Goal: Task Accomplishment & Management: Complete application form

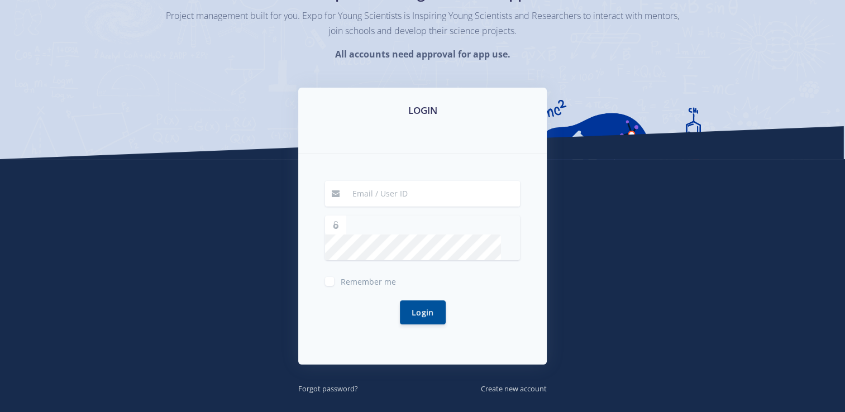
scroll to position [112, 0]
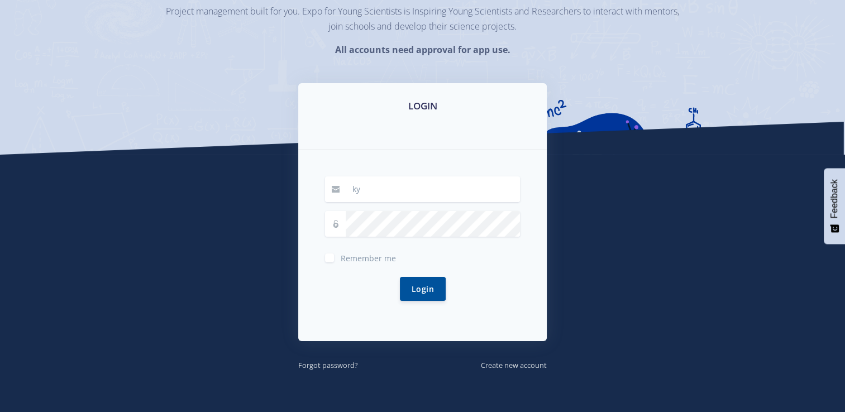
drag, startPoint x: 246, startPoint y: 84, endPoint x: 306, endPoint y: 123, distance: 71.6
click at [261, 100] on div "Expo for Young Scientists App Project management built for you. Expo for Young …" at bounding box center [422, 21] width 845 height 266
click at [364, 186] on input "ky" at bounding box center [433, 189] width 174 height 26
type input "[EMAIL_ADDRESS][DOMAIN_NAME]"
click at [433, 285] on button "Login" at bounding box center [423, 288] width 46 height 24
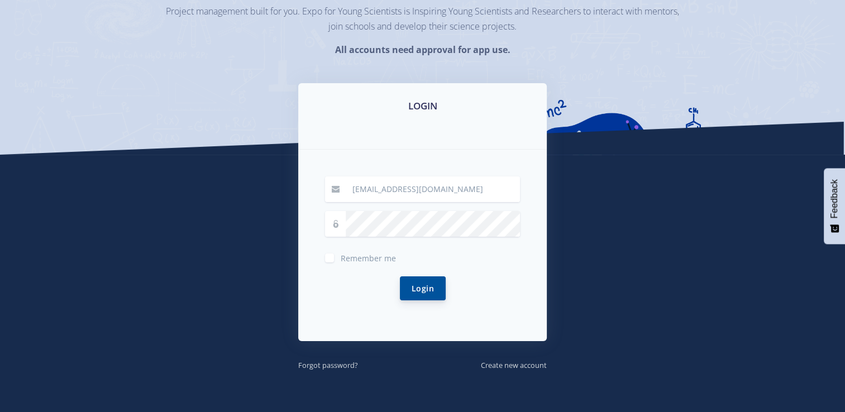
click at [434, 290] on button "Login" at bounding box center [423, 288] width 46 height 24
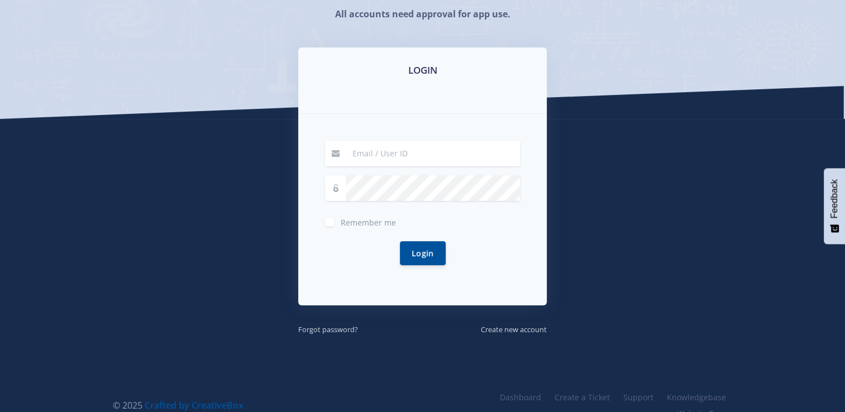
scroll to position [167, 0]
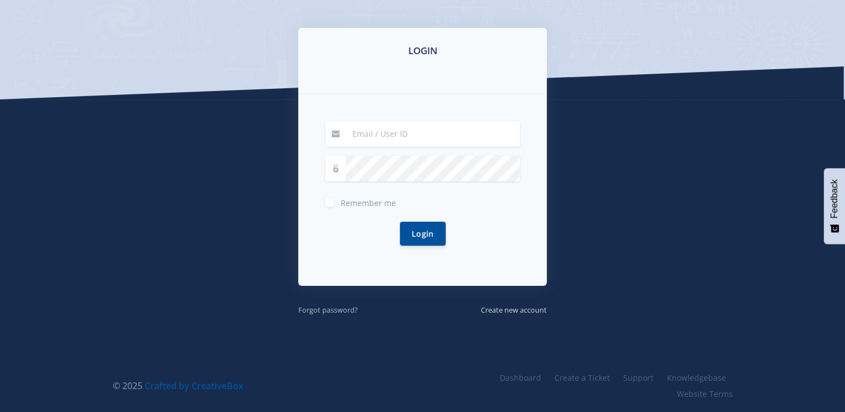
type input "kyrapretorius09@gmail.com"
click at [319, 305] on small "Forgot password?" at bounding box center [328, 310] width 60 height 10
click at [333, 309] on small "Forgot password?" at bounding box center [328, 310] width 60 height 10
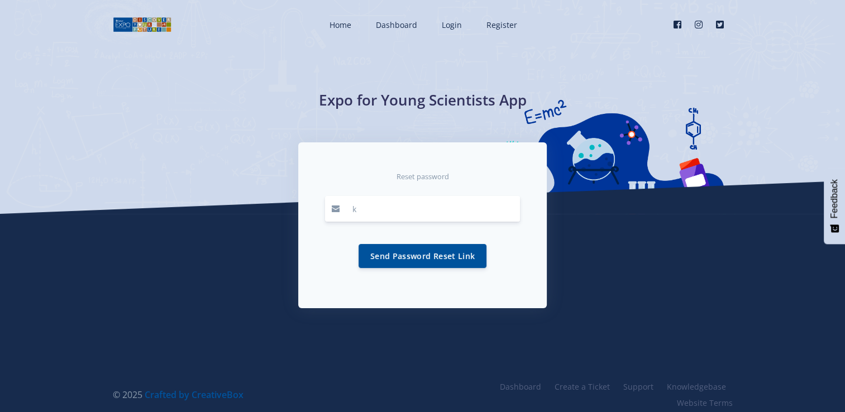
type input "[EMAIL_ADDRESS][DOMAIN_NAME]"
click at [463, 262] on button "Send Password Reset Link" at bounding box center [422, 255] width 128 height 24
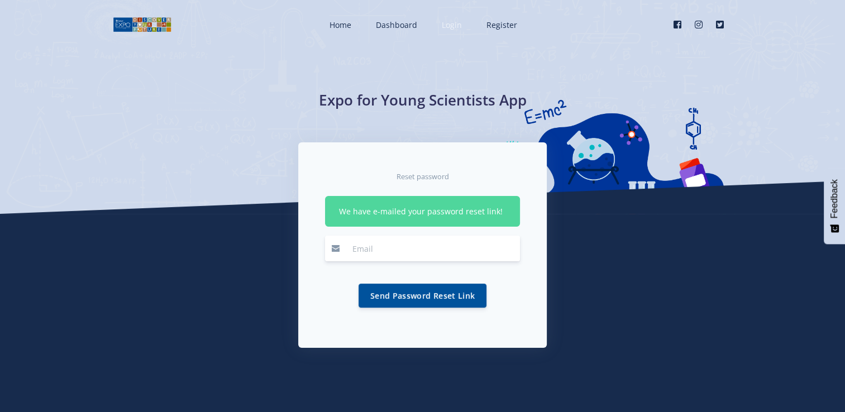
click at [458, 22] on span "Login" at bounding box center [452, 25] width 20 height 11
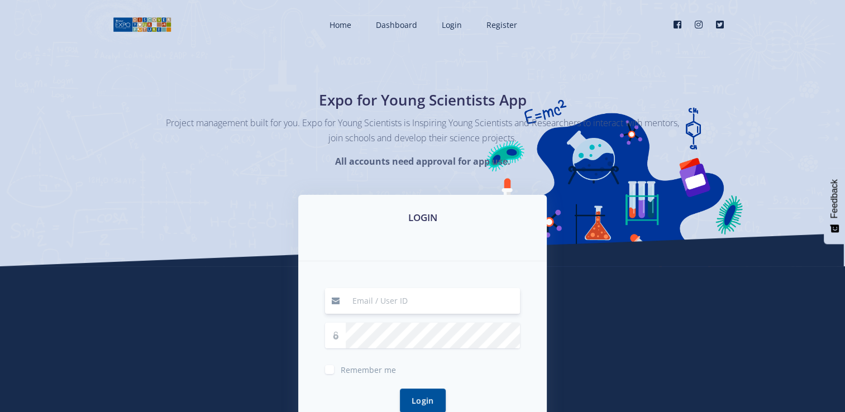
type input "[EMAIL_ADDRESS][DOMAIN_NAME]"
click at [418, 394] on button "Login" at bounding box center [423, 400] width 46 height 24
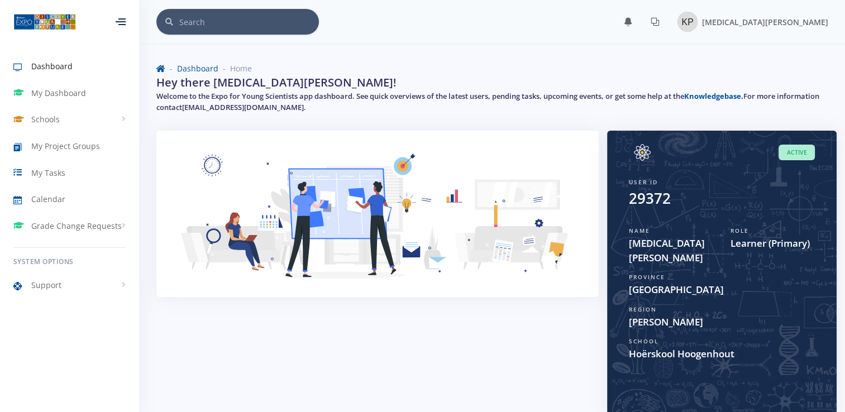
scroll to position [8, 8]
click at [49, 173] on span "My Tasks" at bounding box center [48, 173] width 34 height 12
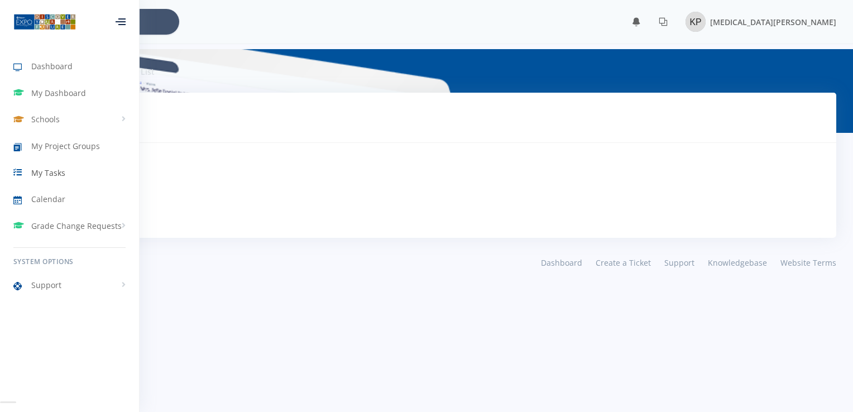
scroll to position [8, 8]
click at [70, 96] on span "My Dashboard" at bounding box center [58, 93] width 55 height 12
click at [63, 87] on span "My Dashboard" at bounding box center [58, 93] width 55 height 12
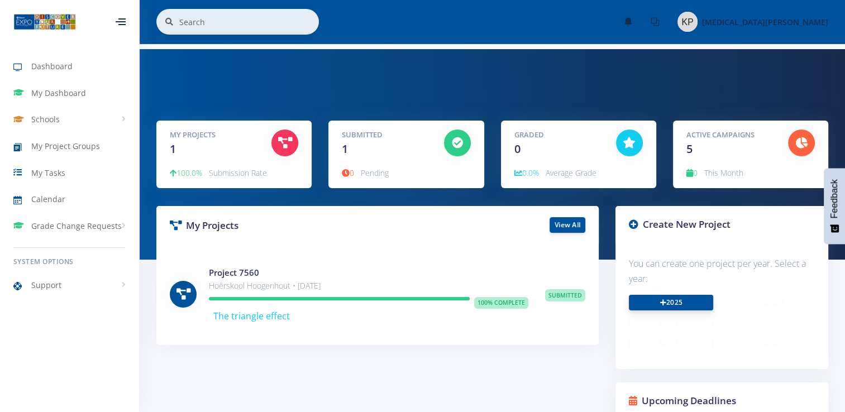
click at [681, 305] on link "2025" at bounding box center [671, 303] width 84 height 16
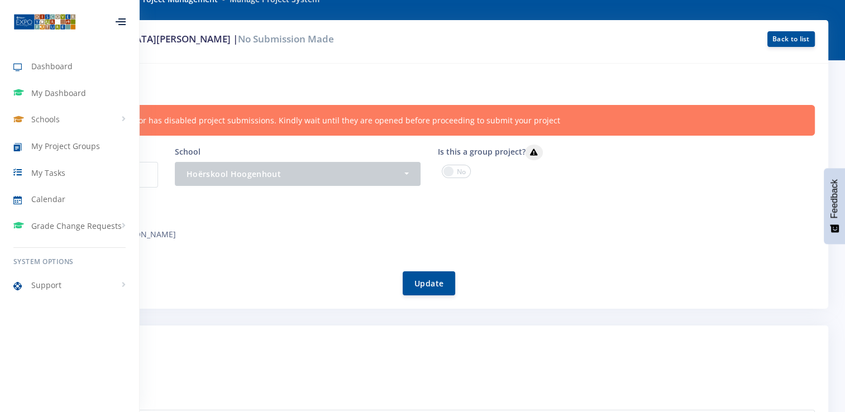
scroll to position [112, 0]
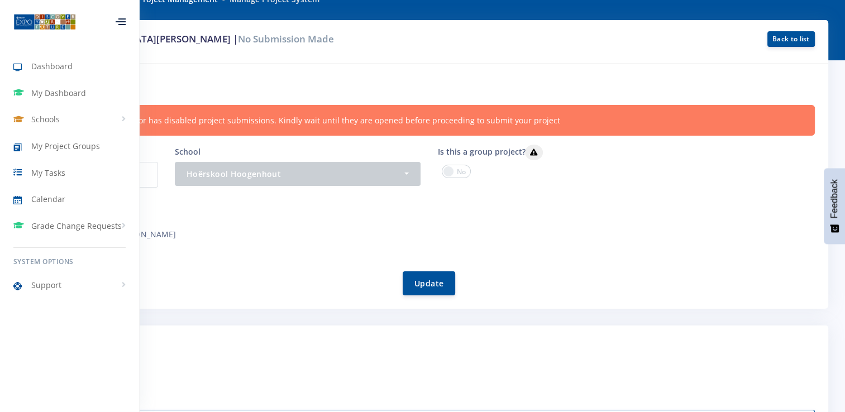
drag, startPoint x: 711, startPoint y: 410, endPoint x: 717, endPoint y: 362, distance: 48.3
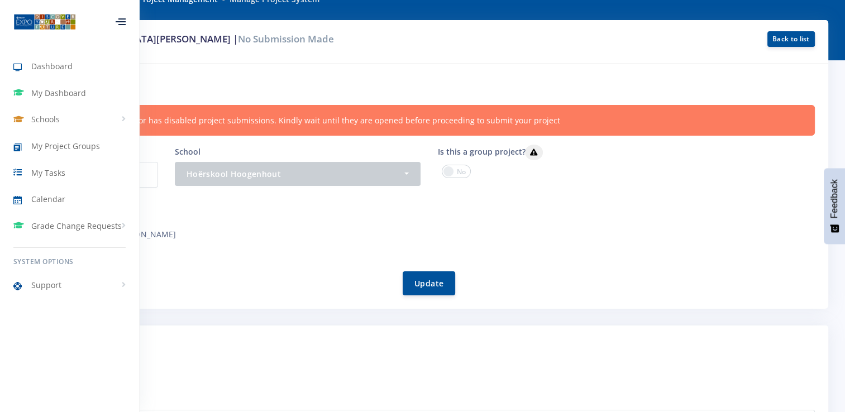
drag, startPoint x: 590, startPoint y: 267, endPoint x: 604, endPoint y: 266, distance: 14.5
click at [604, 266] on div "Update" at bounding box center [429, 276] width 771 height 37
drag, startPoint x: 236, startPoint y: 69, endPoint x: 341, endPoint y: 55, distance: 106.4
click at [341, 55] on div "Project by: Kyra Pretorius | No Submission Made Back to list Project informatio…" at bounding box center [422, 164] width 811 height 289
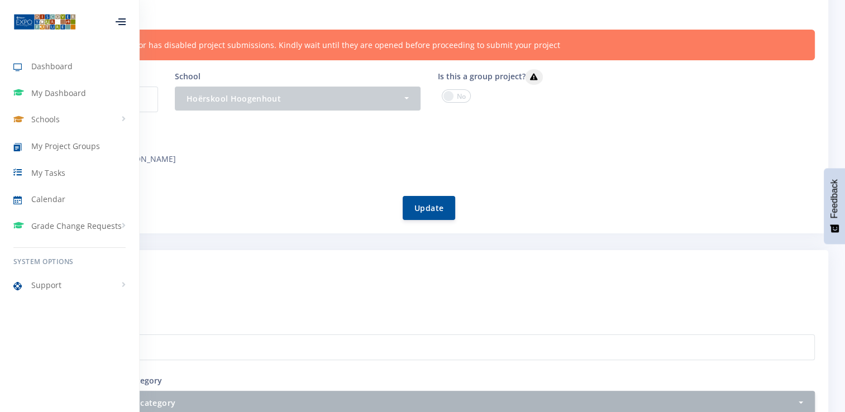
scroll to position [167, 0]
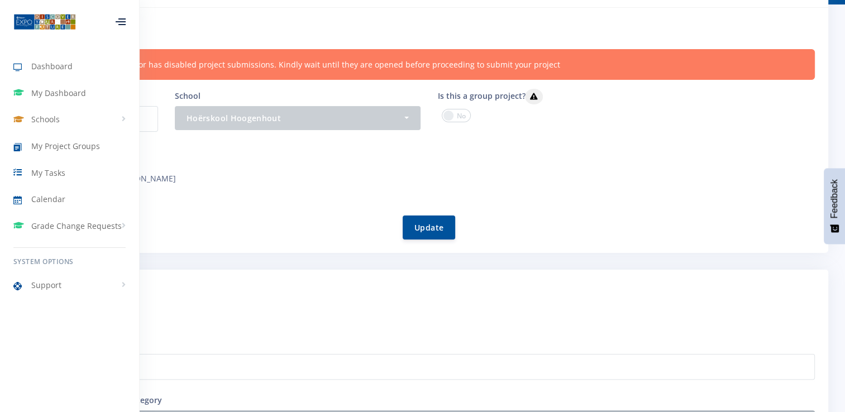
drag, startPoint x: 315, startPoint y: 213, endPoint x: 374, endPoint y: 200, distance: 60.0
click at [384, 203] on div "Update" at bounding box center [429, 220] width 771 height 37
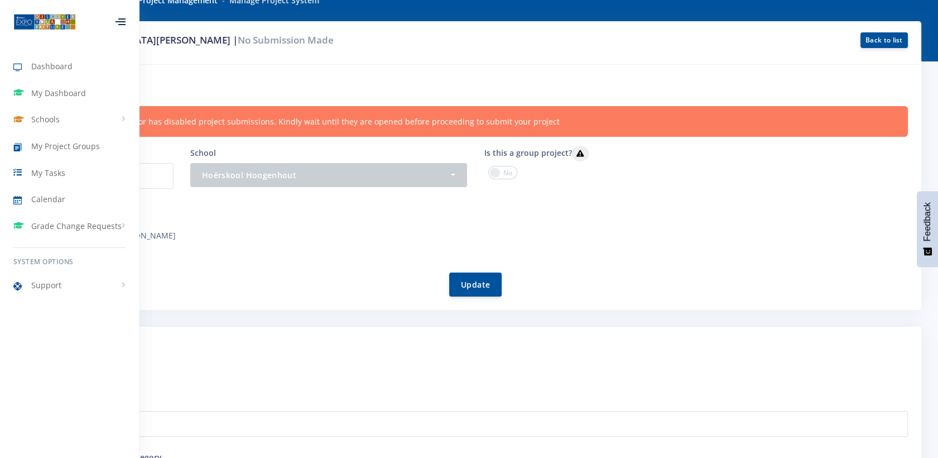
scroll to position [0, 0]
click at [121, 24] on icon at bounding box center [121, 24] width 7 height 1
click at [121, 24] on icon at bounding box center [121, 24] width 10 height 1
click at [52, 66] on span "Dashboard" at bounding box center [51, 66] width 41 height 12
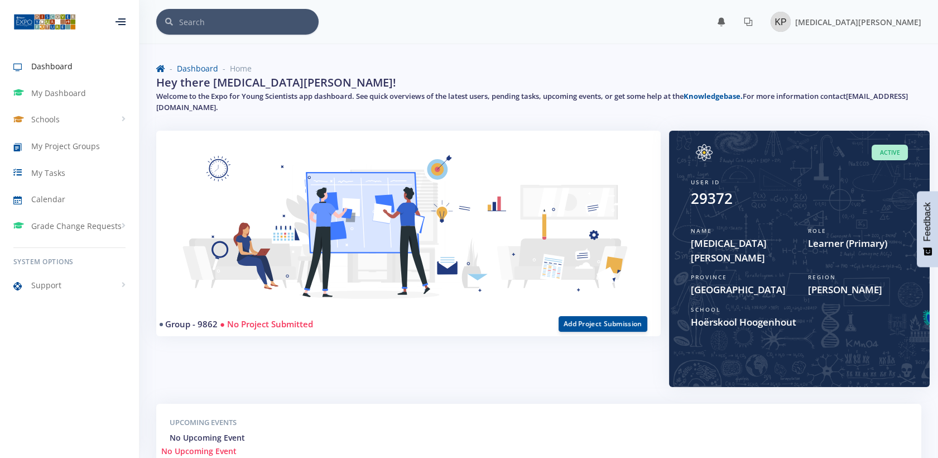
scroll to position [9, 9]
click at [612, 319] on button "Add Project Submission" at bounding box center [603, 323] width 89 height 16
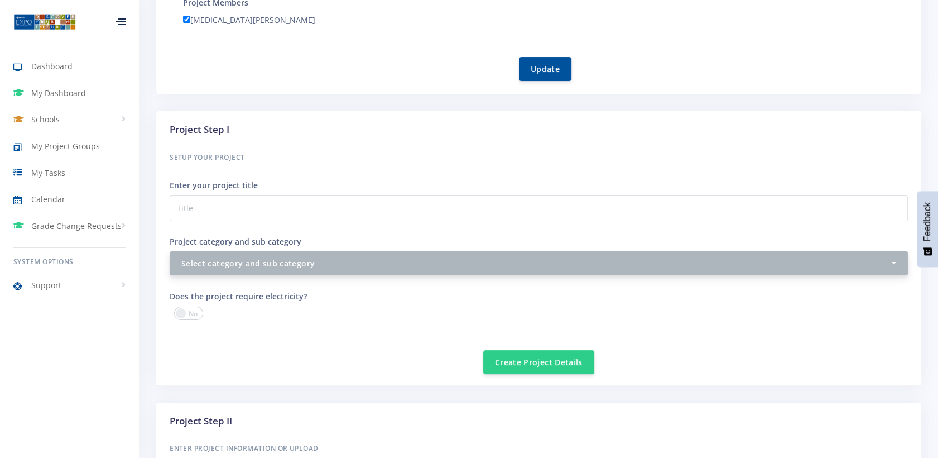
scroll to position [310, 0]
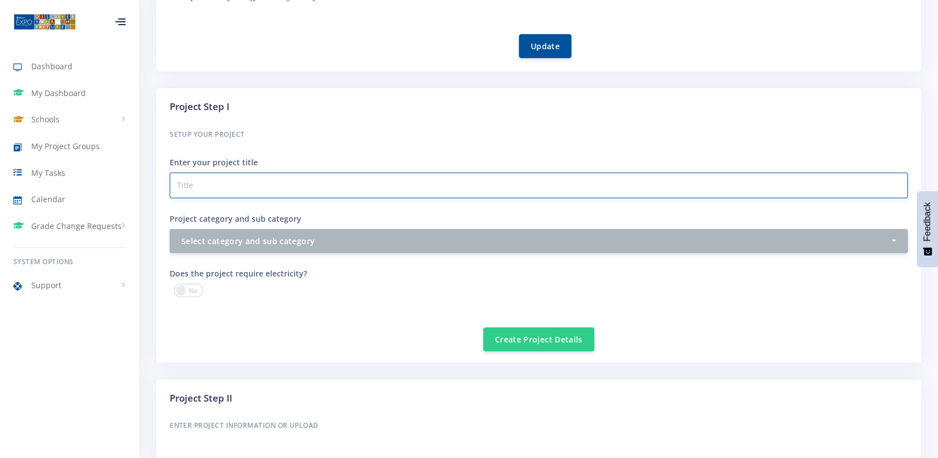
click at [203, 180] on input "Project category and sub category" at bounding box center [539, 186] width 739 height 26
type input "The Anxiety of a Balanced child"
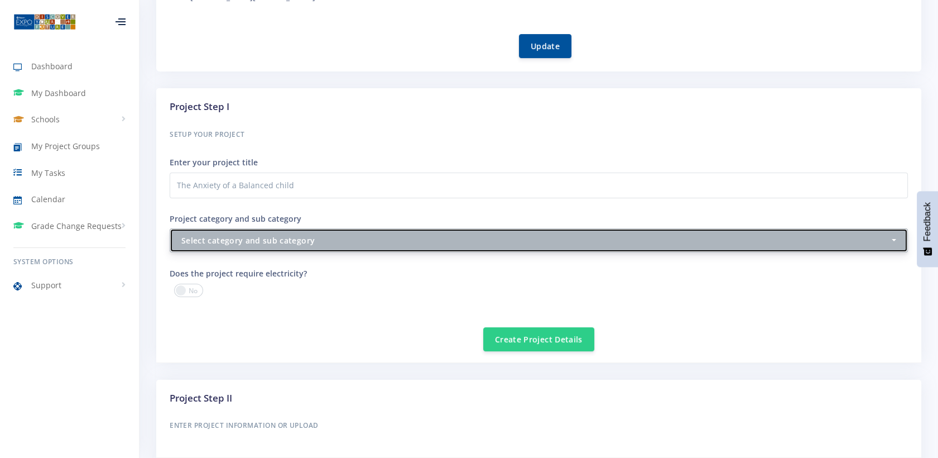
click at [277, 246] on div "Select category and sub category" at bounding box center [535, 240] width 708 height 12
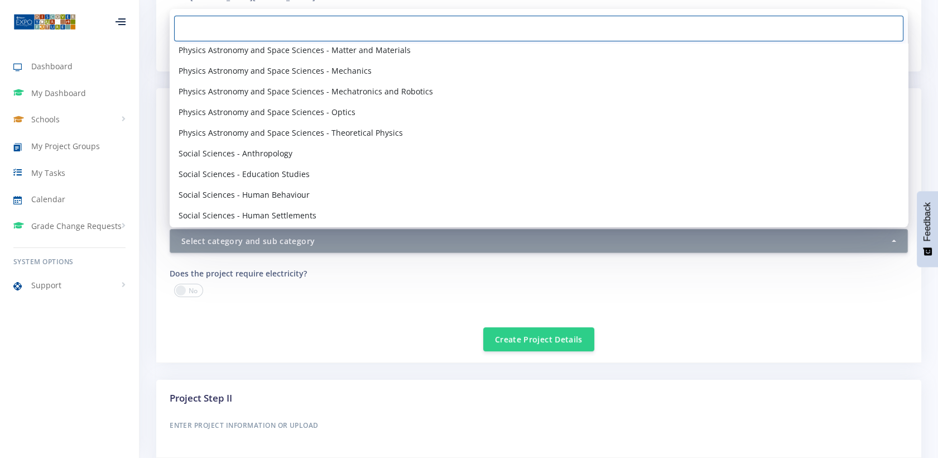
scroll to position [1369, 0]
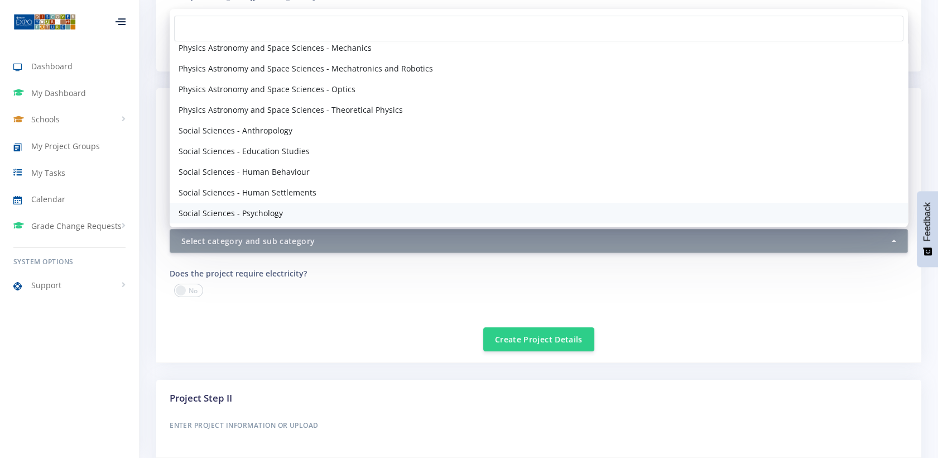
click at [282, 210] on link "Social Sciences - Psychology" at bounding box center [539, 213] width 739 height 21
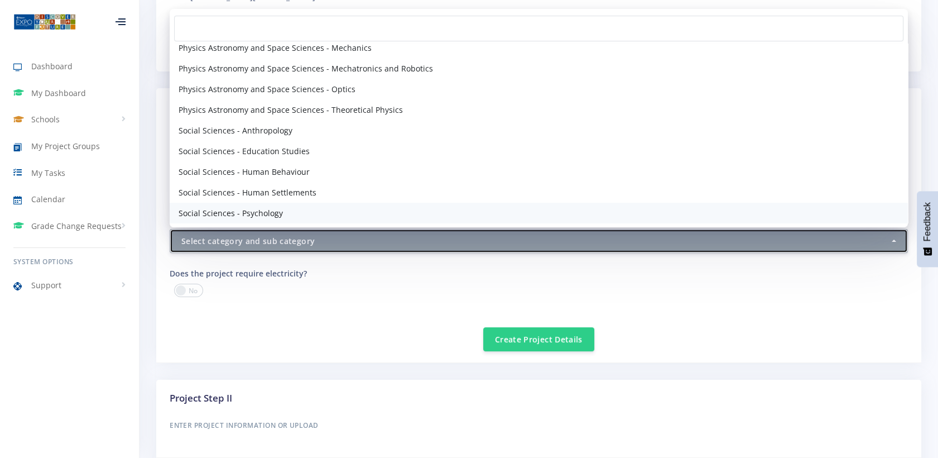
select select "74"
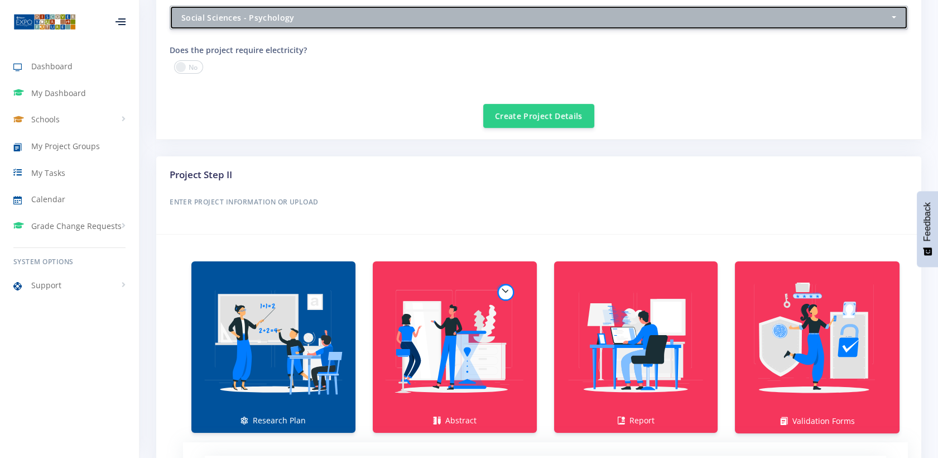
scroll to position [684, 0]
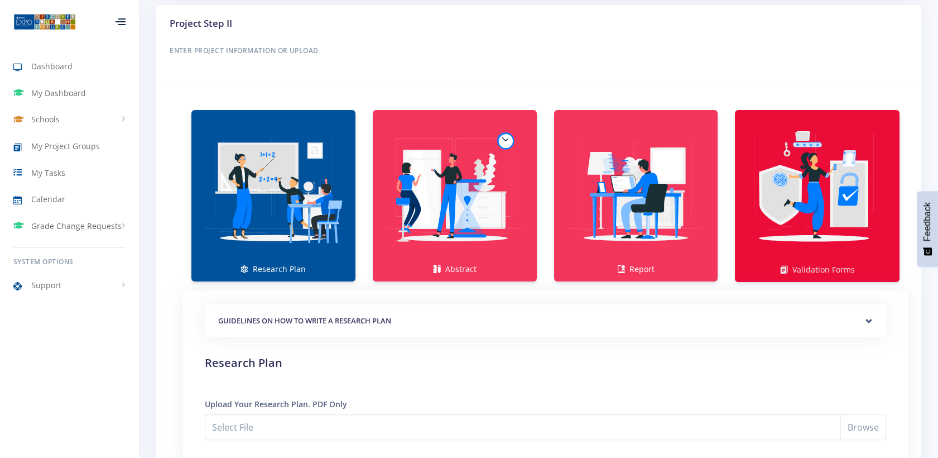
click at [817, 266] on link "Validation Forms" at bounding box center [817, 196] width 165 height 172
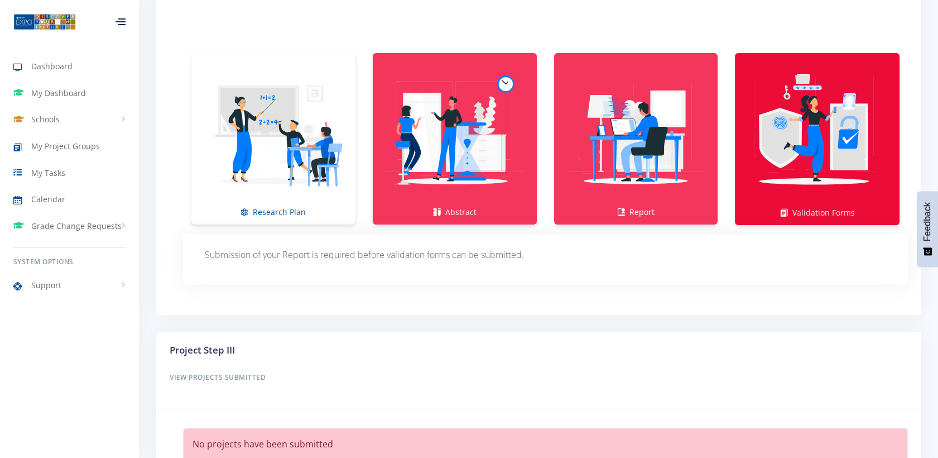
scroll to position [746, 0]
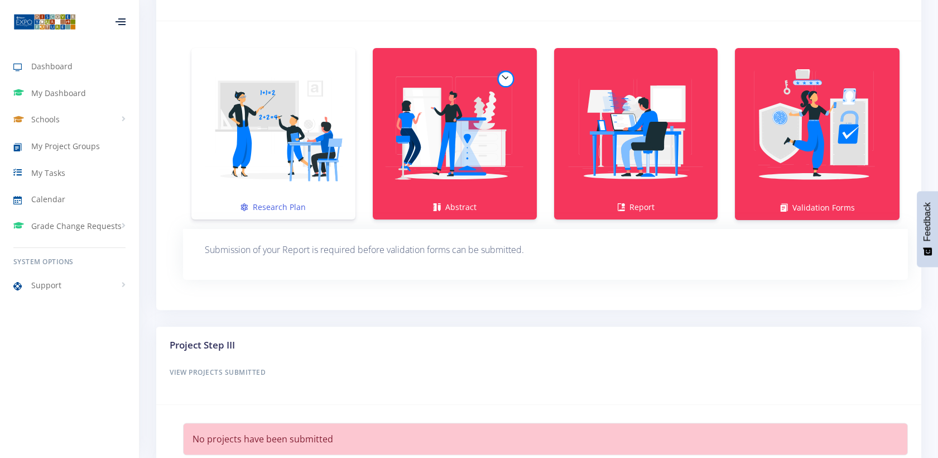
click at [264, 123] on img at bounding box center [273, 128] width 146 height 146
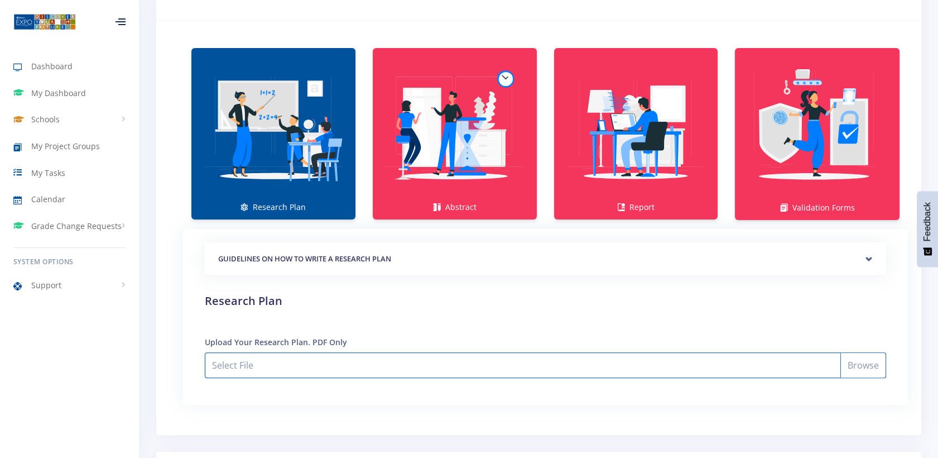
click at [295, 366] on input "Select File" at bounding box center [546, 365] width 682 height 26
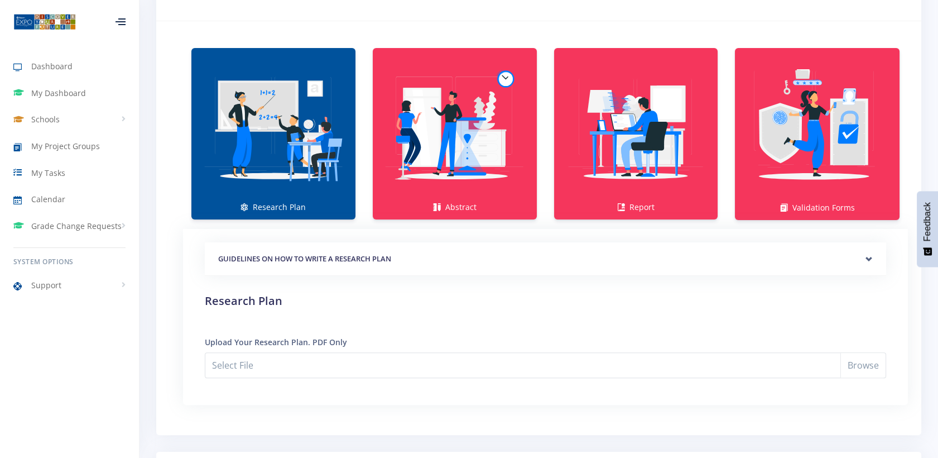
click at [292, 163] on img at bounding box center [273, 128] width 146 height 146
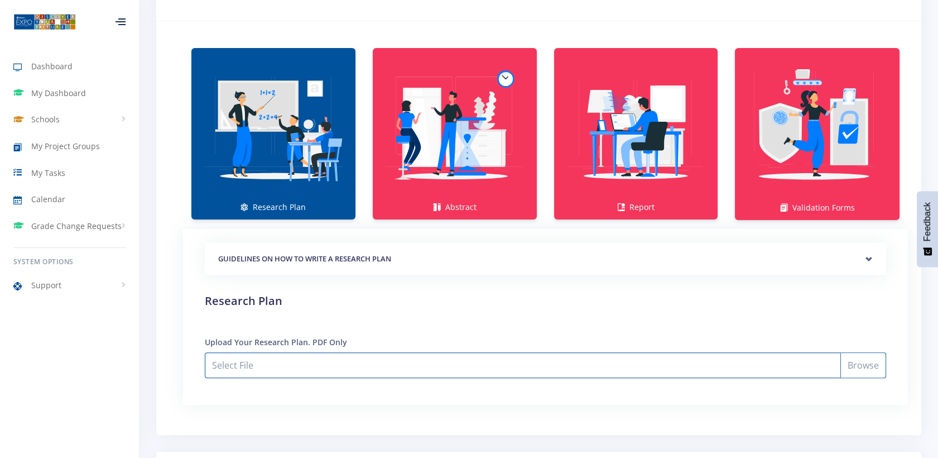
click at [873, 371] on input "Select File" at bounding box center [546, 365] width 682 height 26
type input "C:\fakepath\2025 Project Plan - Kyra Pretorius.pdf"
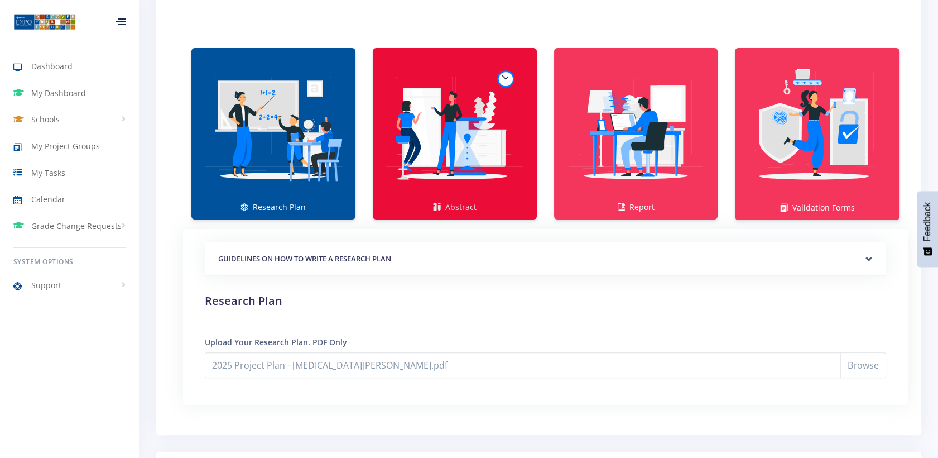
click at [425, 194] on img at bounding box center [455, 128] width 146 height 146
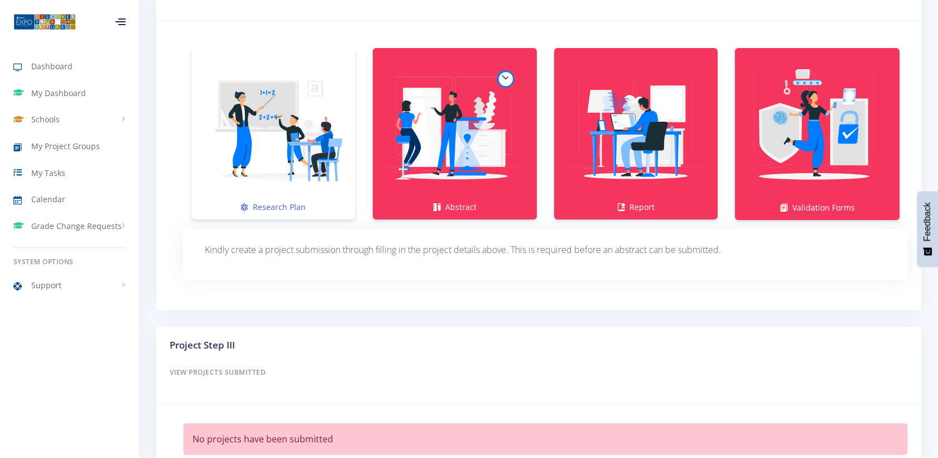
click at [265, 172] on img at bounding box center [273, 128] width 146 height 146
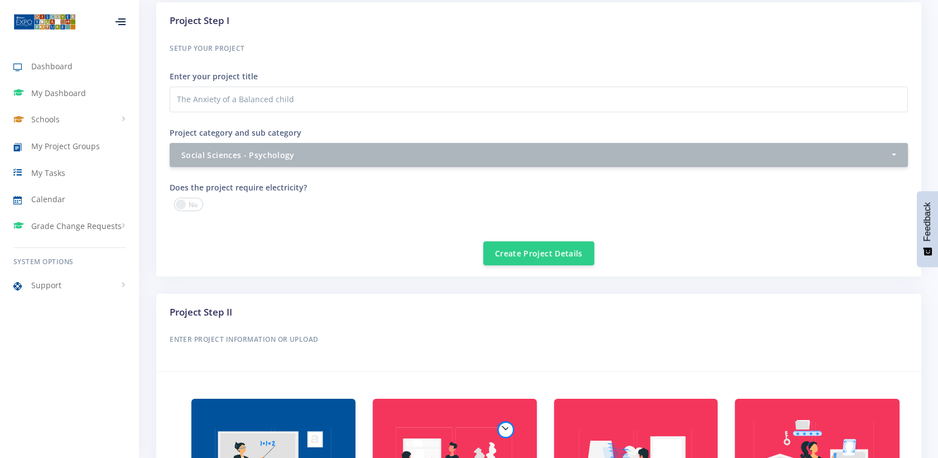
scroll to position [250, 0]
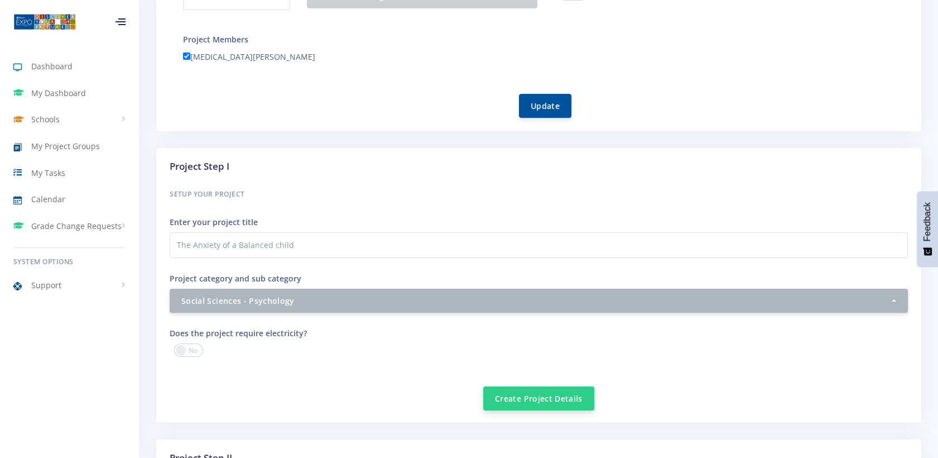
click at [533, 398] on button "Create Project Details" at bounding box center [538, 398] width 111 height 24
click at [567, 396] on button "Create Project Details" at bounding box center [538, 398] width 111 height 24
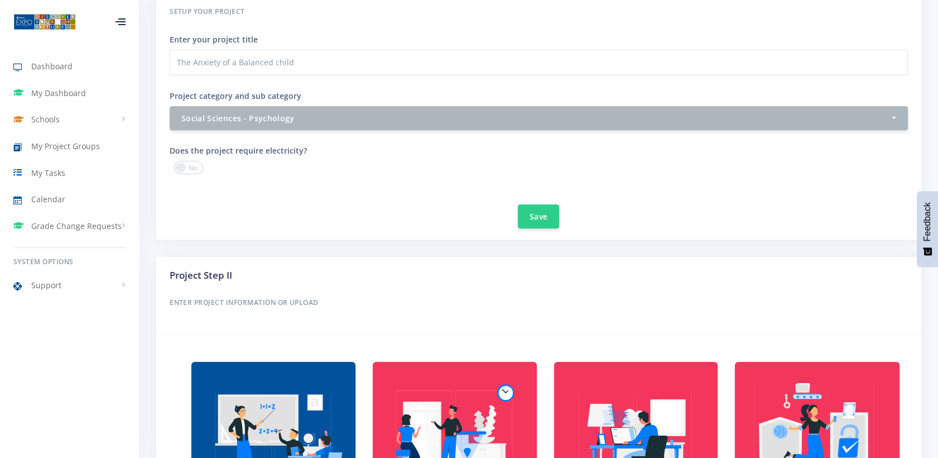
scroll to position [558, 0]
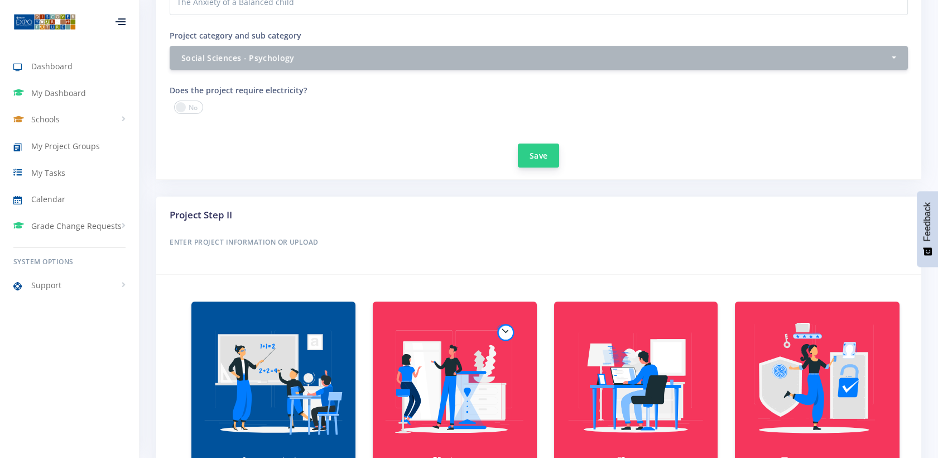
click at [539, 161] on button "Save" at bounding box center [538, 155] width 41 height 24
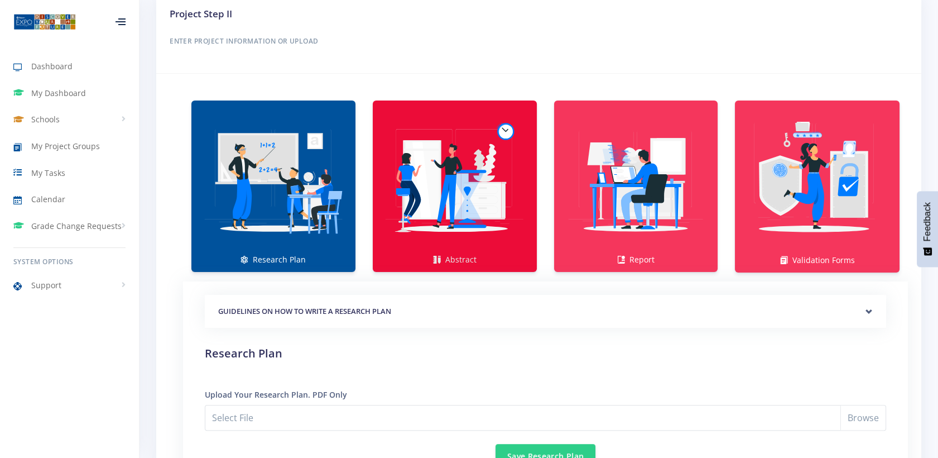
scroll to position [868, 0]
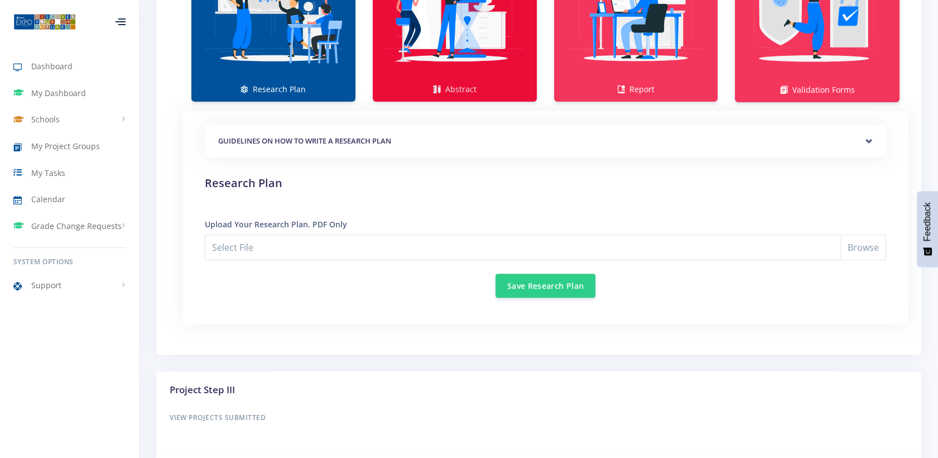
scroll to position [930, 0]
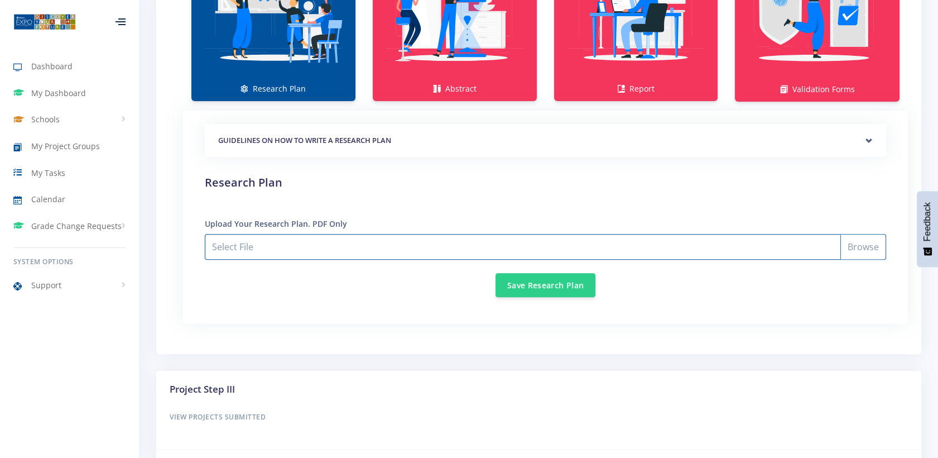
click at [299, 247] on input "Select File" at bounding box center [546, 247] width 682 height 26
type input "C:\fakepath\2025 Project Plan - Kyra Pretorius.pdf"
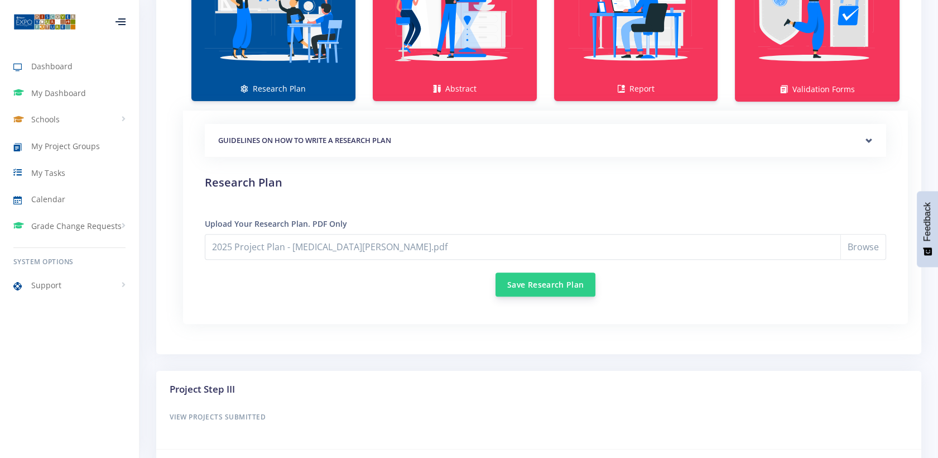
click at [535, 281] on button "Save Research Plan" at bounding box center [546, 284] width 100 height 24
click at [552, 288] on button "Save Research Plan" at bounding box center [546, 284] width 100 height 24
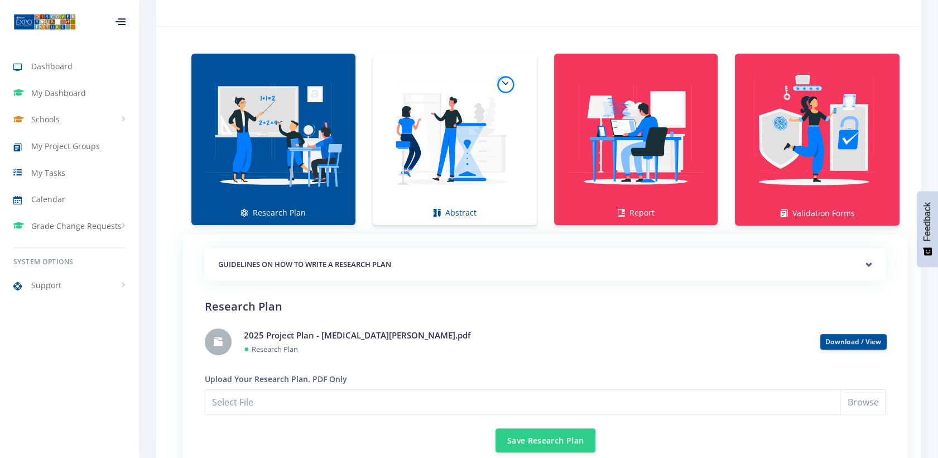
scroll to position [795, 0]
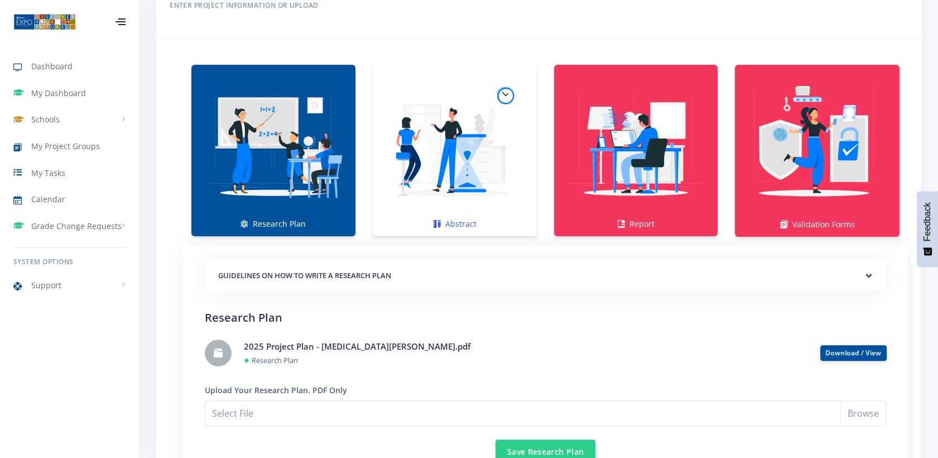
click at [477, 188] on img at bounding box center [455, 144] width 146 height 146
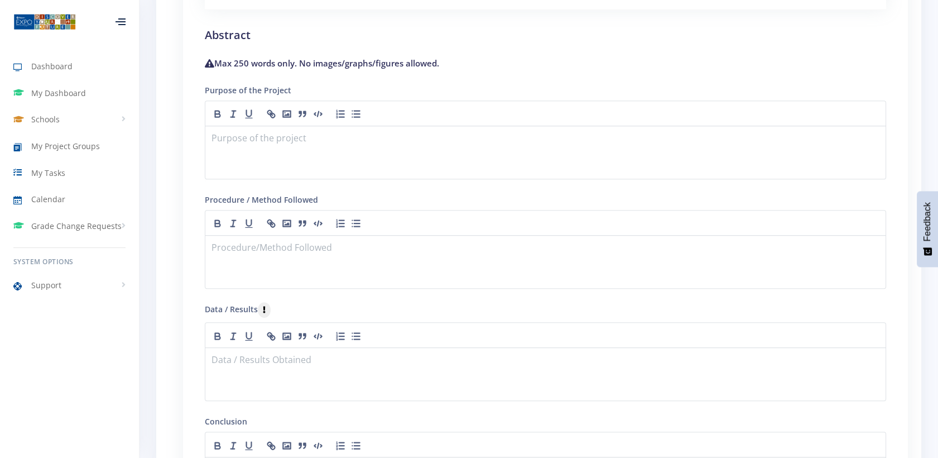
scroll to position [1105, 0]
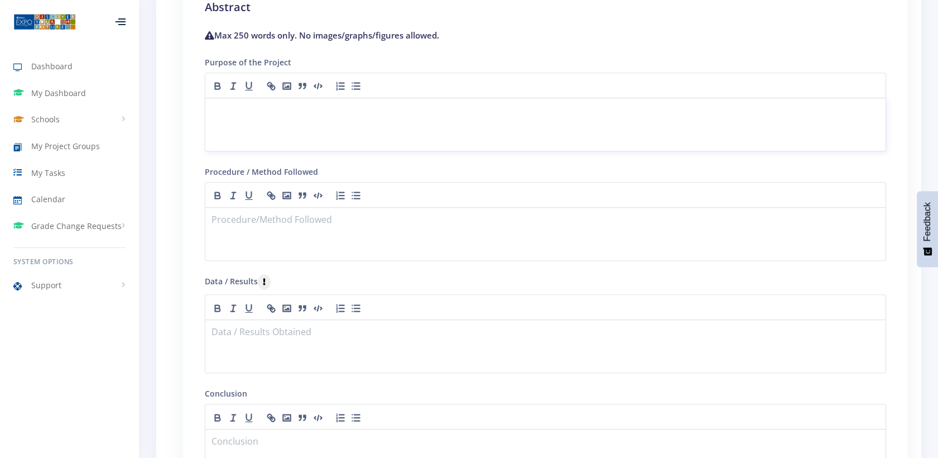
click at [265, 123] on div at bounding box center [546, 125] width 682 height 54
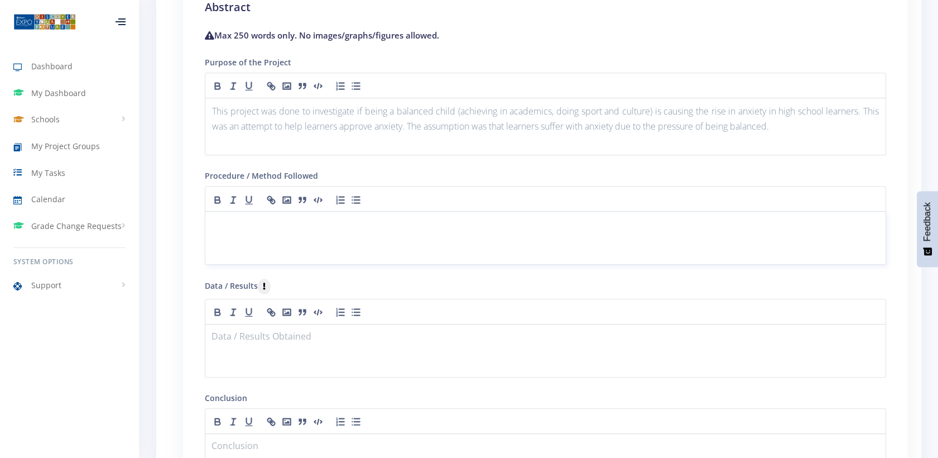
click at [234, 235] on div at bounding box center [546, 238] width 682 height 54
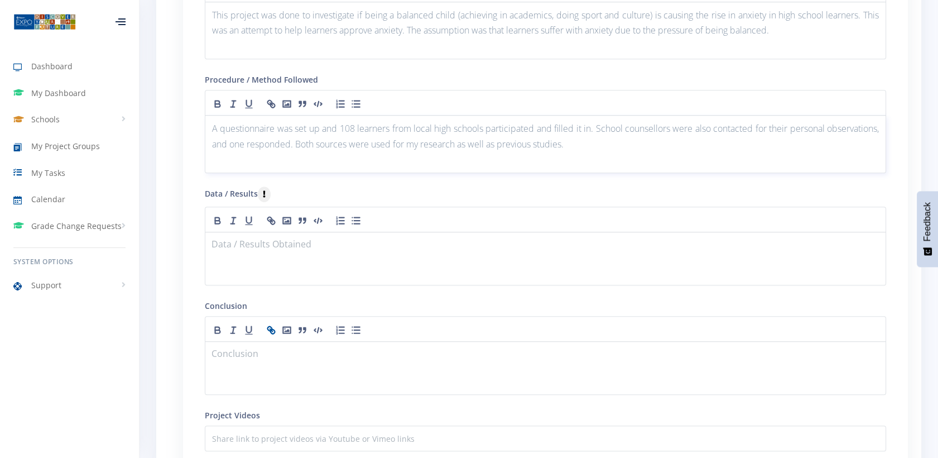
scroll to position [1229, 0]
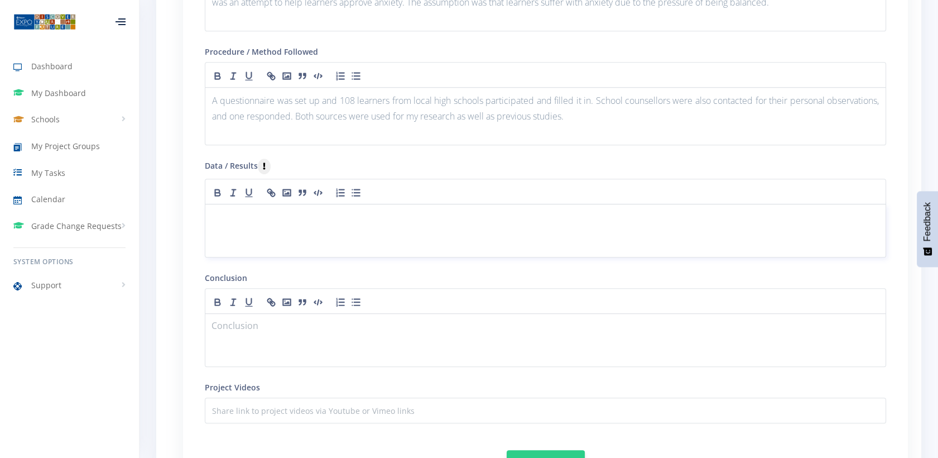
click at [270, 226] on div at bounding box center [546, 231] width 682 height 54
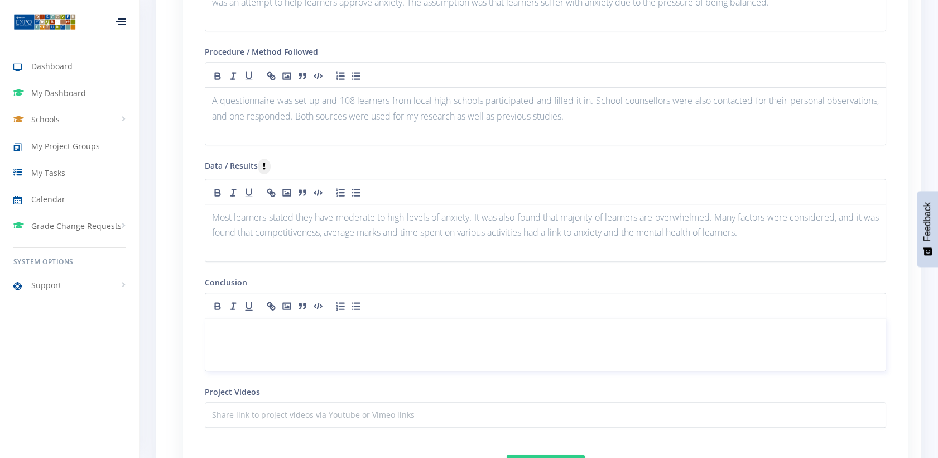
click at [229, 336] on p at bounding box center [545, 331] width 667 height 15
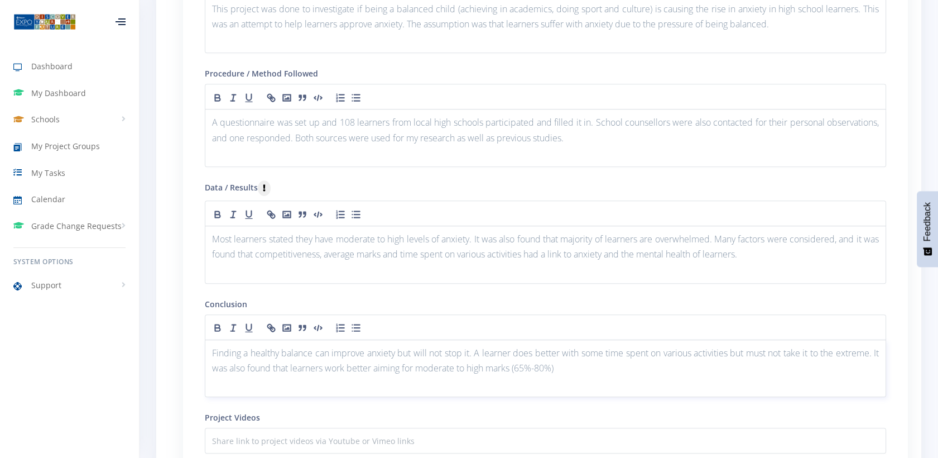
scroll to position [1416, 0]
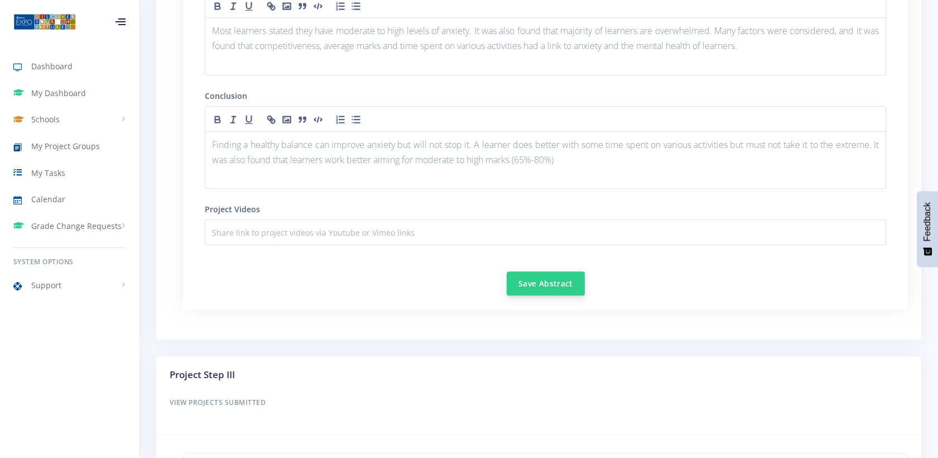
click at [535, 287] on button "Save Abstract" at bounding box center [546, 283] width 78 height 24
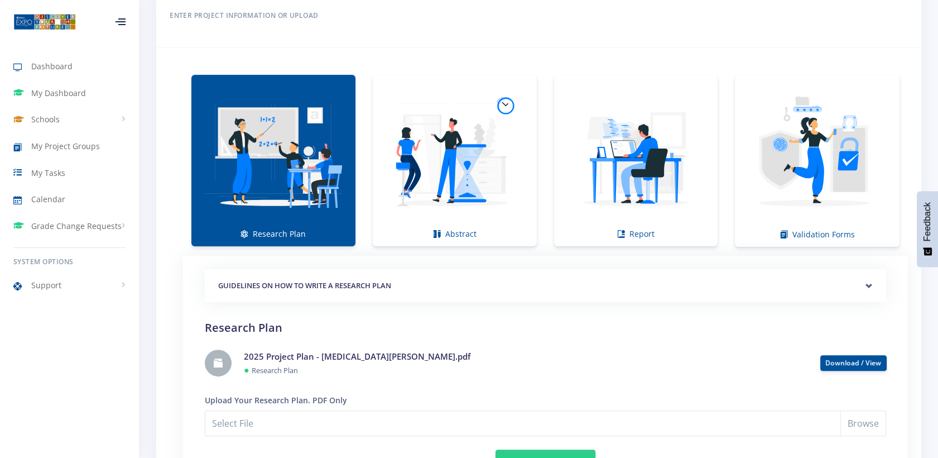
scroll to position [806, 0]
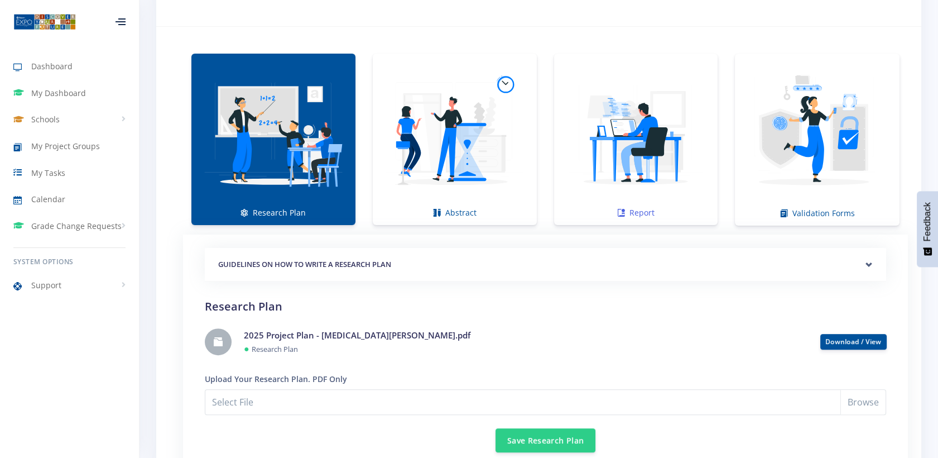
click at [606, 147] on img at bounding box center [636, 133] width 146 height 146
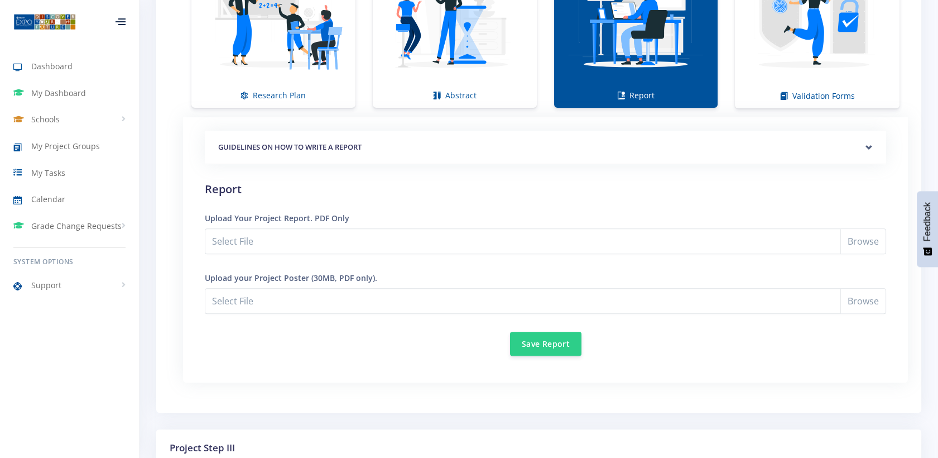
scroll to position [930, 0]
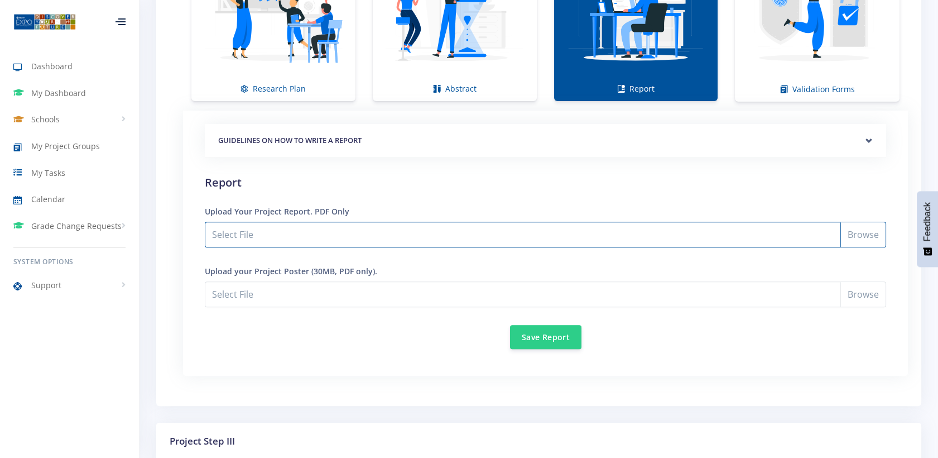
click at [282, 234] on input "Select File" at bounding box center [546, 235] width 682 height 26
type input "C:\fakepath\2025 Project Report - [MEDICAL_DATA][PERSON_NAME] 2.pdf"
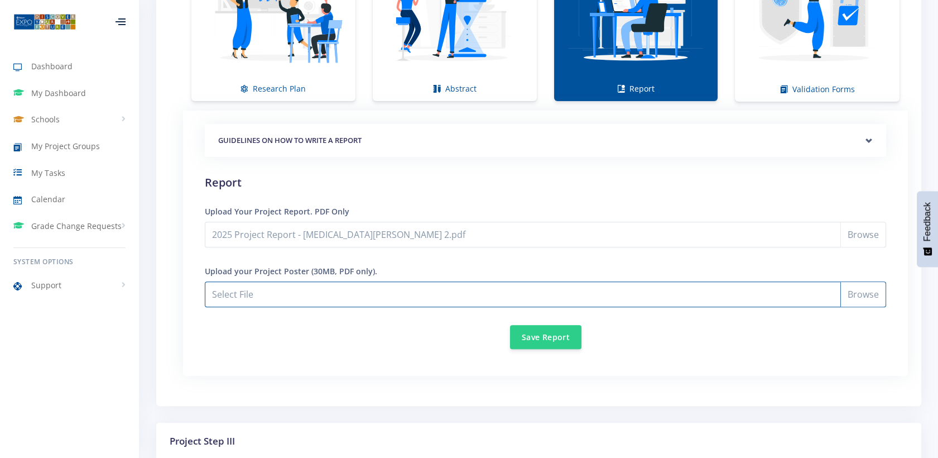
click at [863, 297] on input "2025 Project Report - [MEDICAL_DATA][PERSON_NAME] 2.pdf" at bounding box center [546, 294] width 682 height 26
type input "C:\fakepath\Eskom Expo Poster - [MEDICAL_DATA][PERSON_NAME].pdf"
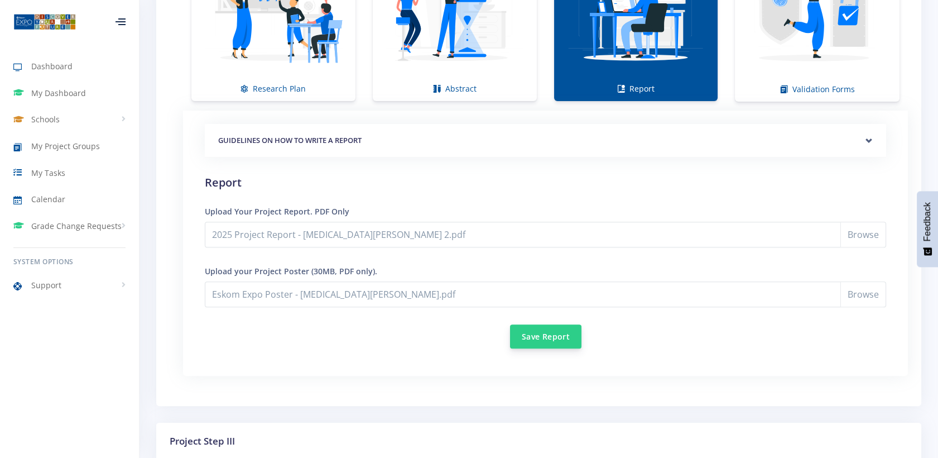
click at [559, 339] on button "Save Report" at bounding box center [545, 336] width 71 height 24
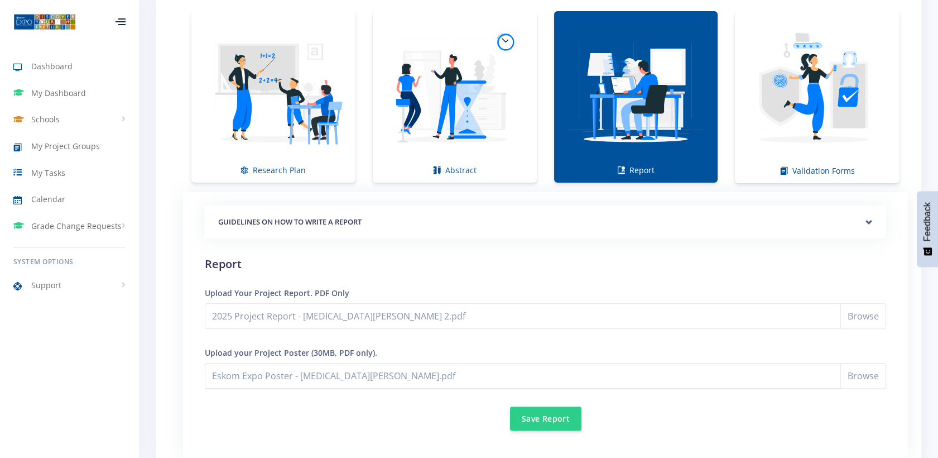
scroll to position [868, 0]
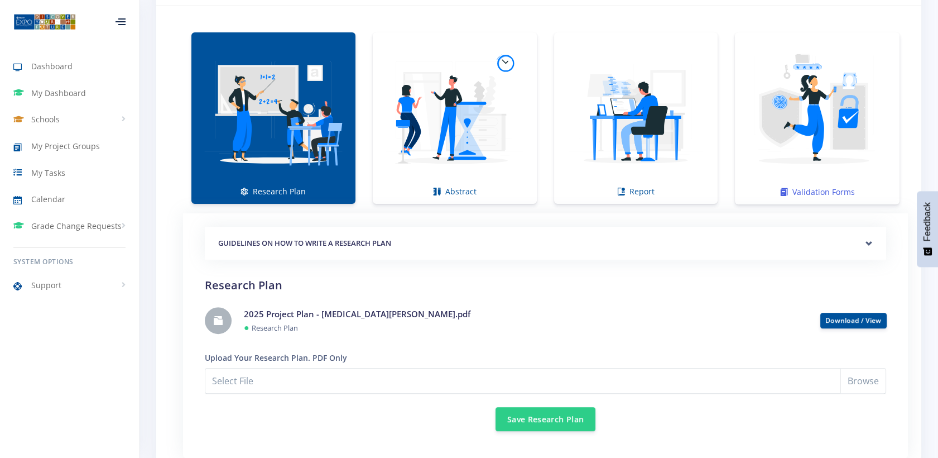
scroll to position [806, 0]
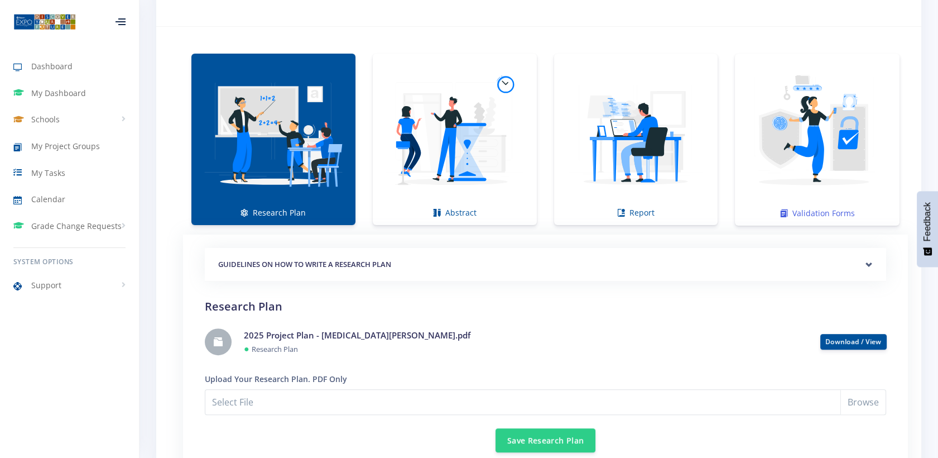
click at [757, 161] on img at bounding box center [817, 133] width 147 height 147
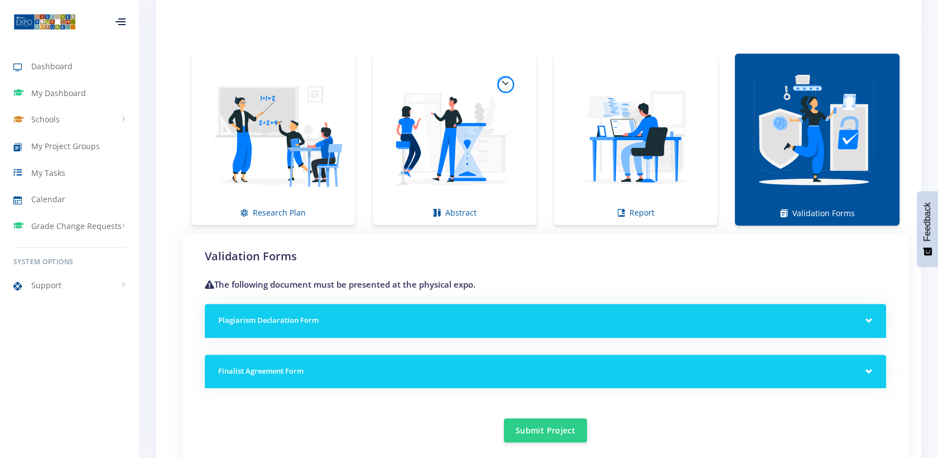
click at [525, 315] on div "Plagiarism Declaration Form" at bounding box center [546, 321] width 682 height 34
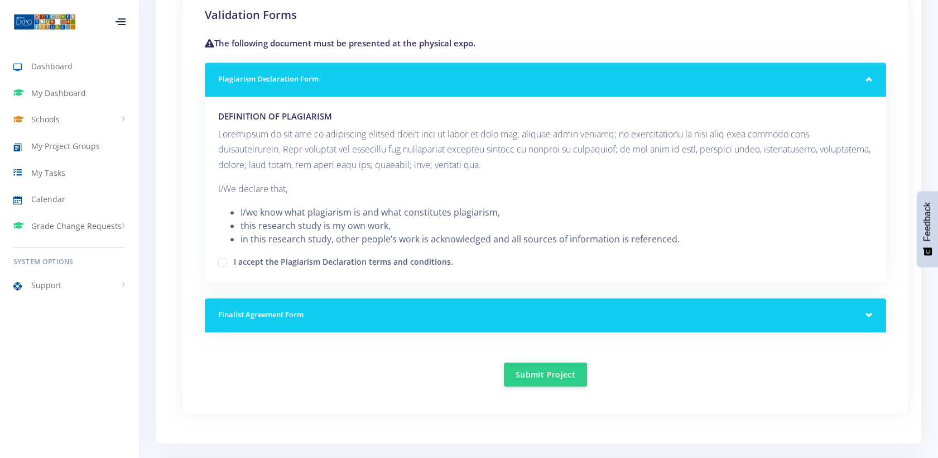
scroll to position [1054, 0]
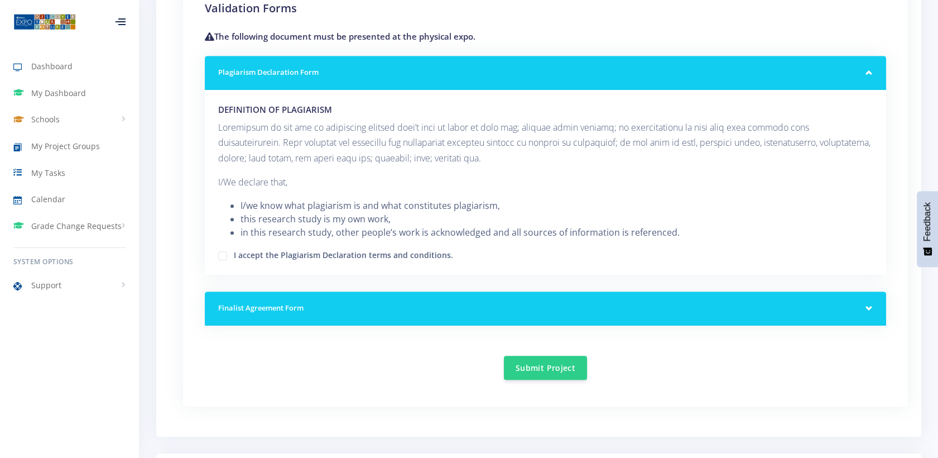
click at [234, 257] on label "I accept the Plagiarism Declaration terms and conditions." at bounding box center [343, 253] width 219 height 9
click at [234, 255] on input "I accept the Plagiarism Declaration terms and conditions." at bounding box center [237, 251] width 7 height 7
checkbox input "true"
click at [320, 315] on div "Finalist Agreement Form" at bounding box center [546, 308] width 682 height 34
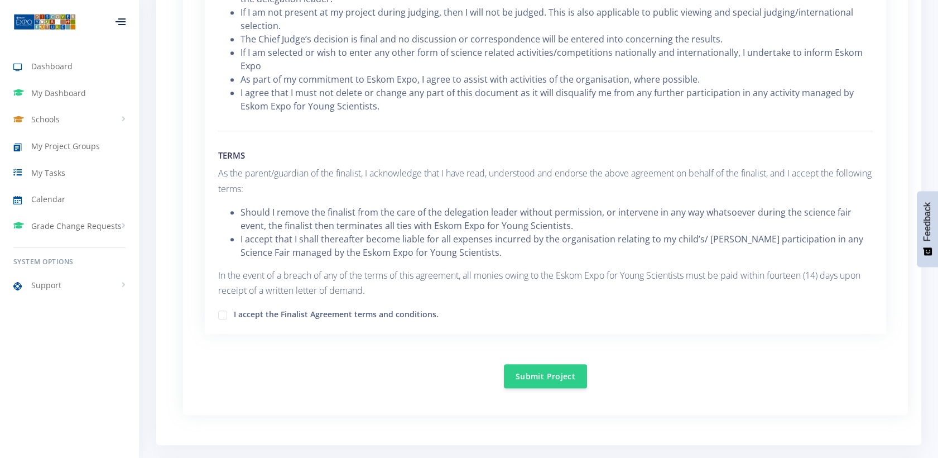
scroll to position [1675, 0]
click at [234, 315] on label "I accept the Finalist Agreement terms and conditions." at bounding box center [336, 310] width 205 height 9
click at [234, 312] on input "I accept the Finalist Agreement terms and conditions." at bounding box center [237, 308] width 7 height 7
checkbox input "true"
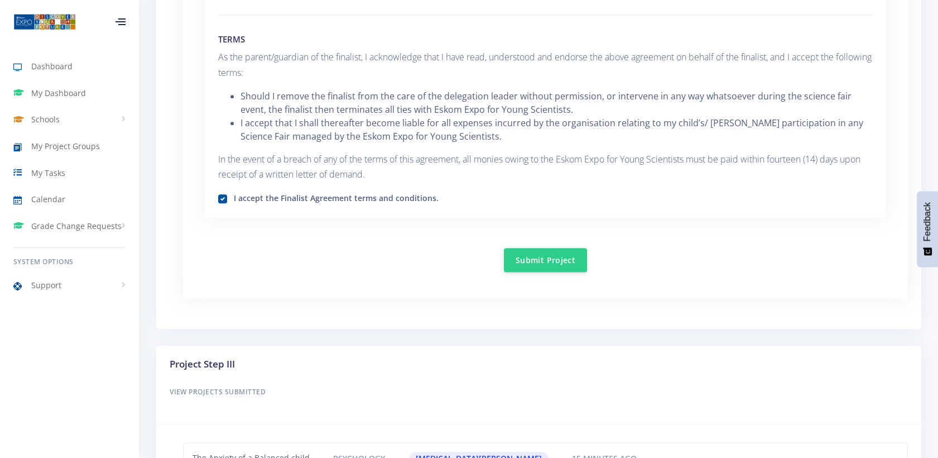
scroll to position [1846, 0]
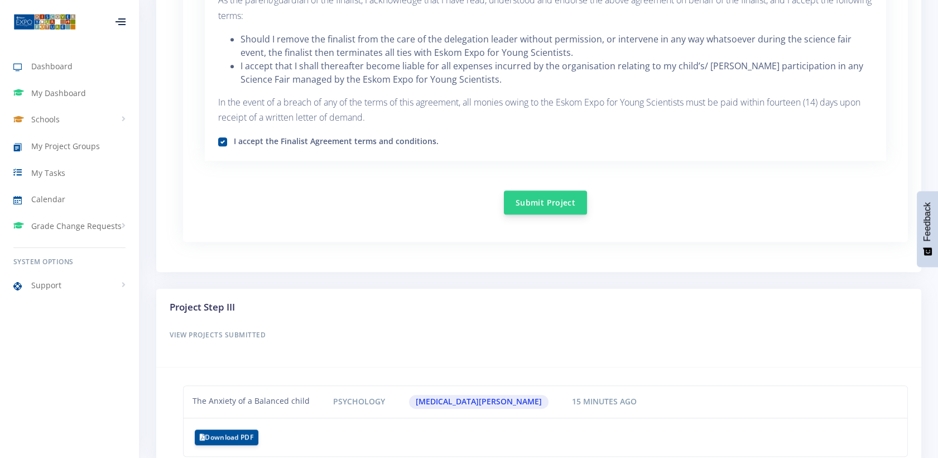
click at [546, 200] on button "Submit Project" at bounding box center [545, 202] width 83 height 24
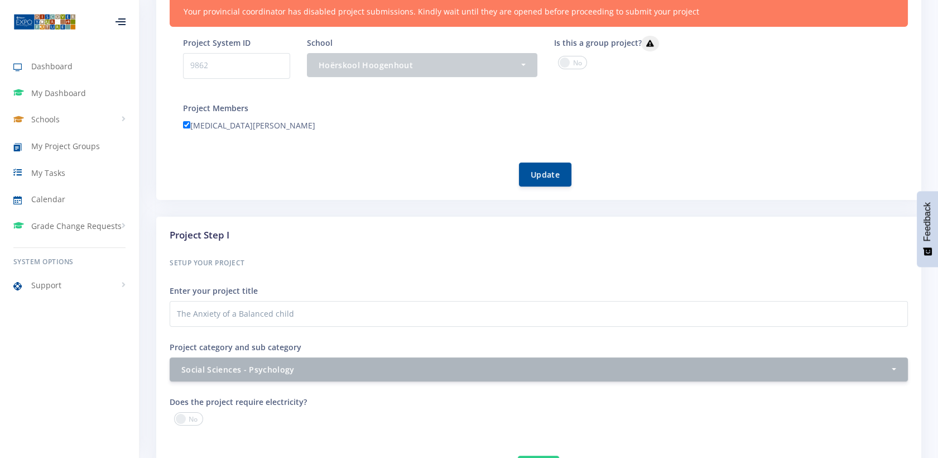
scroll to position [248, 0]
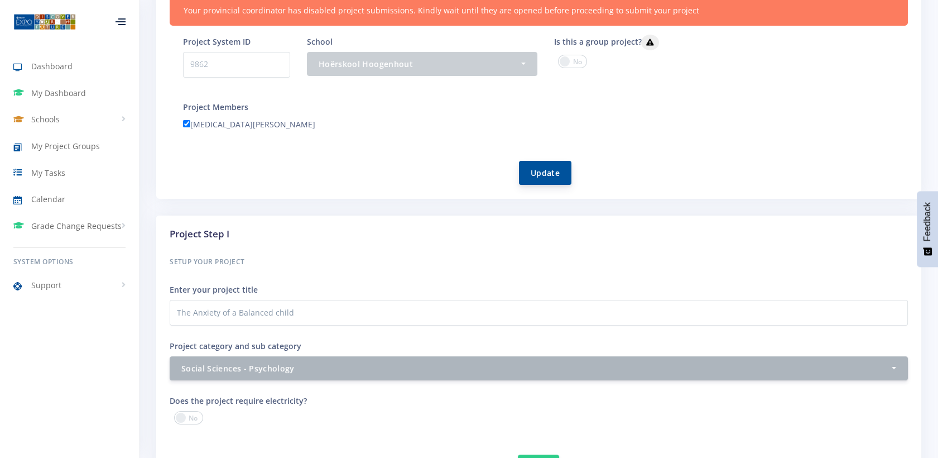
click at [540, 175] on button "Update" at bounding box center [545, 173] width 52 height 24
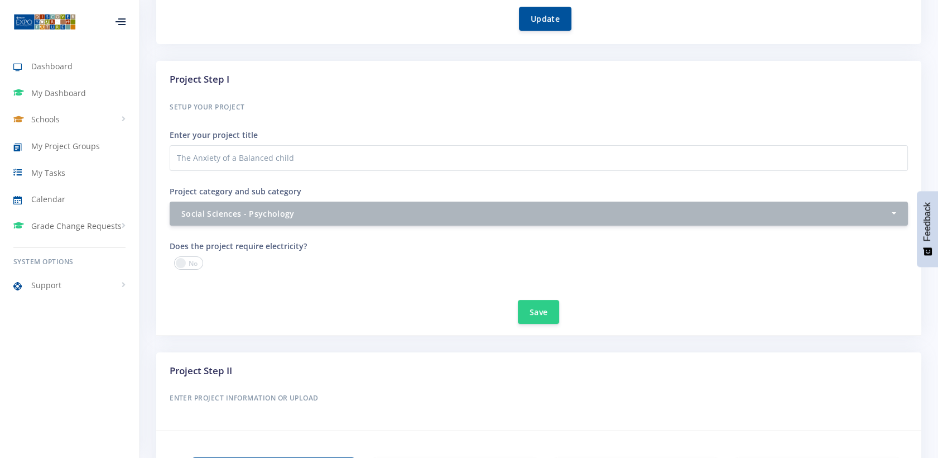
scroll to position [424, 0]
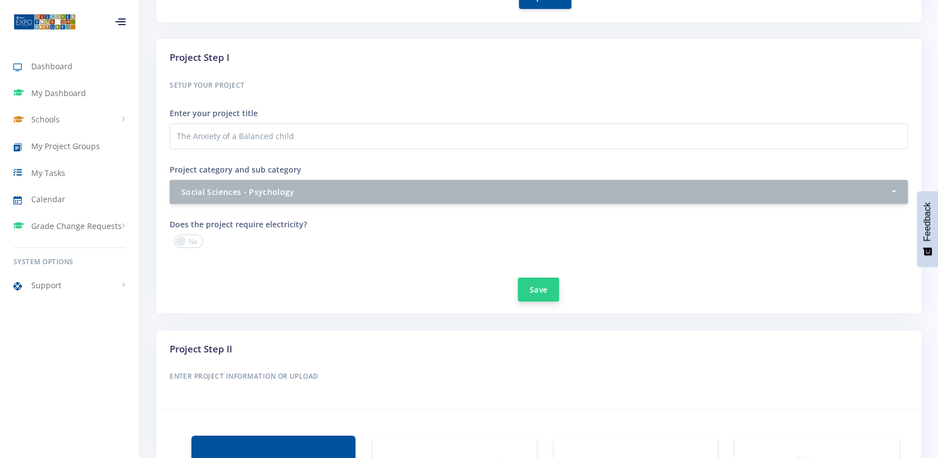
click at [530, 292] on button "Save" at bounding box center [538, 289] width 41 height 24
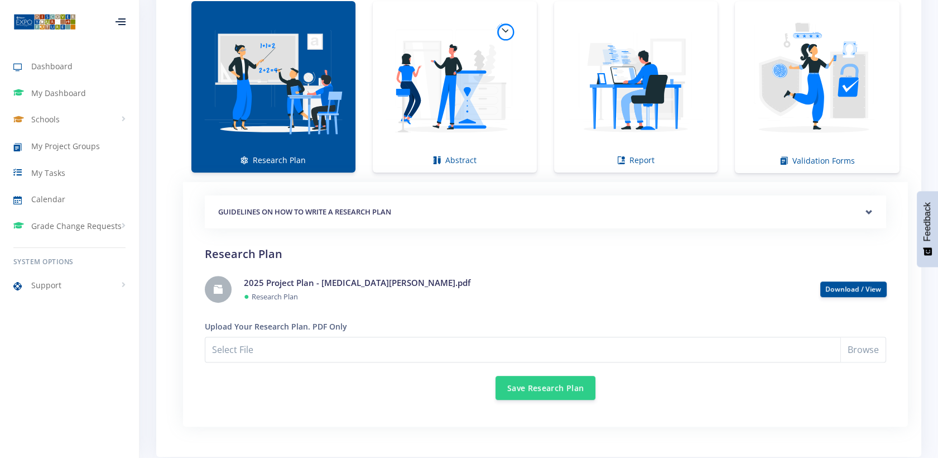
scroll to position [970, 0]
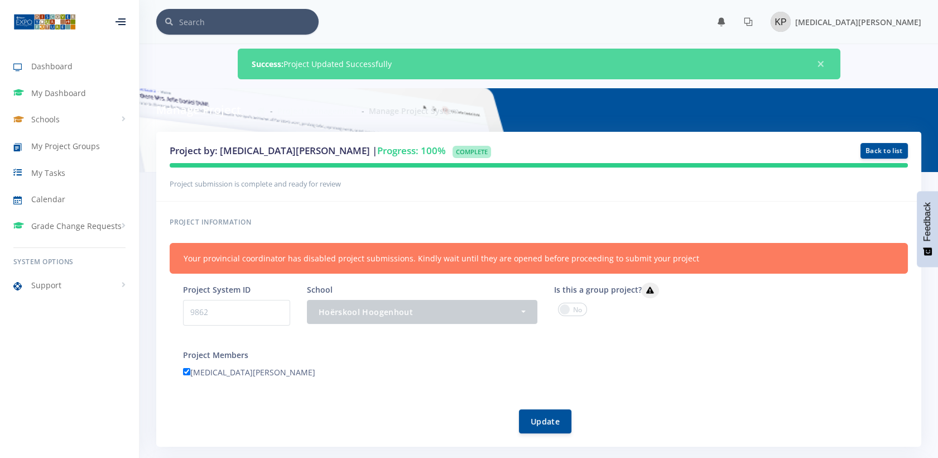
scroll to position [9, 9]
click at [66, 177] on link "My Tasks" at bounding box center [69, 173] width 139 height 26
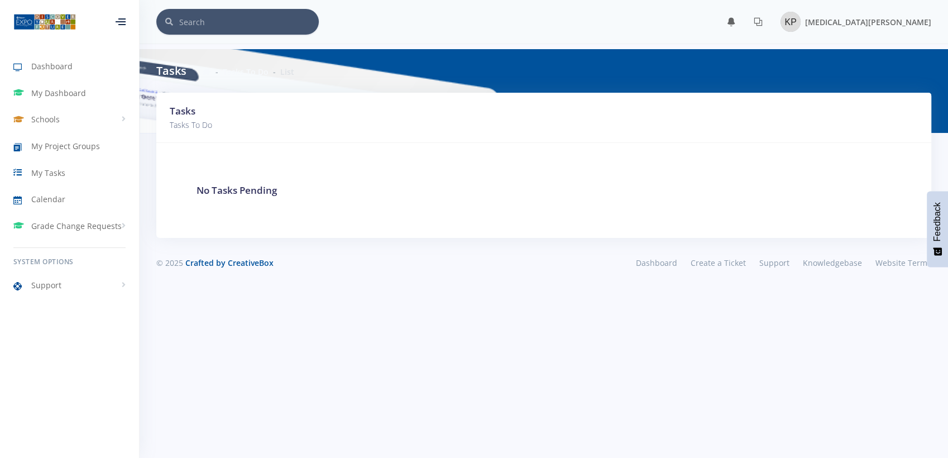
scroll to position [9, 9]
click at [65, 117] on link "Schools" at bounding box center [69, 120] width 139 height 26
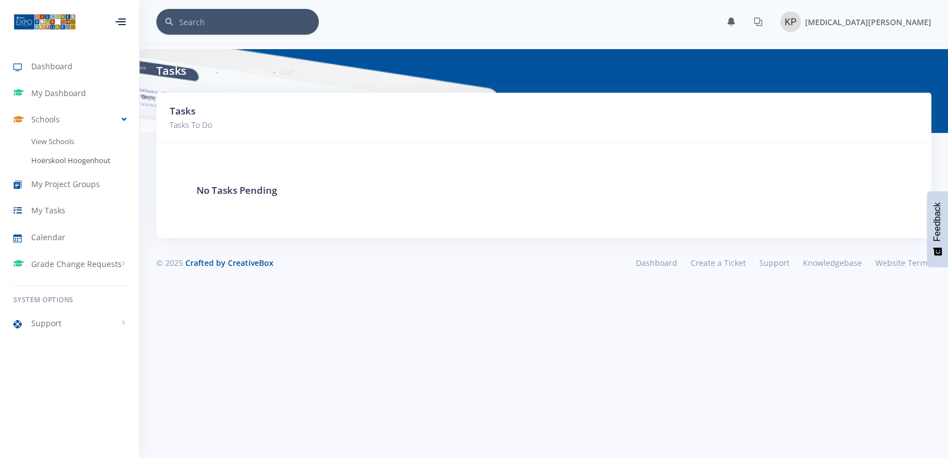
click at [94, 168] on link "Hoërskool Hoogenhout" at bounding box center [69, 160] width 139 height 19
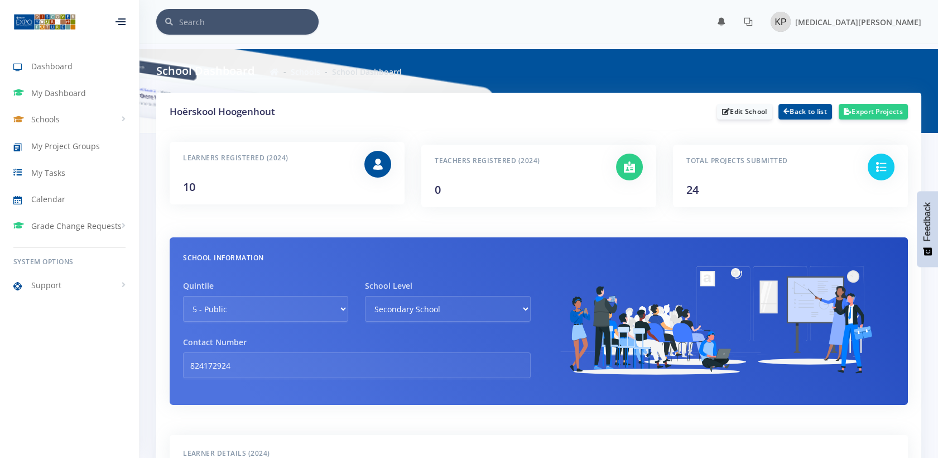
click at [330, 199] on div "Learners Registered (2024) 10" at bounding box center [287, 173] width 235 height 63
click at [804, 109] on link "Back to list" at bounding box center [806, 111] width 54 height 16
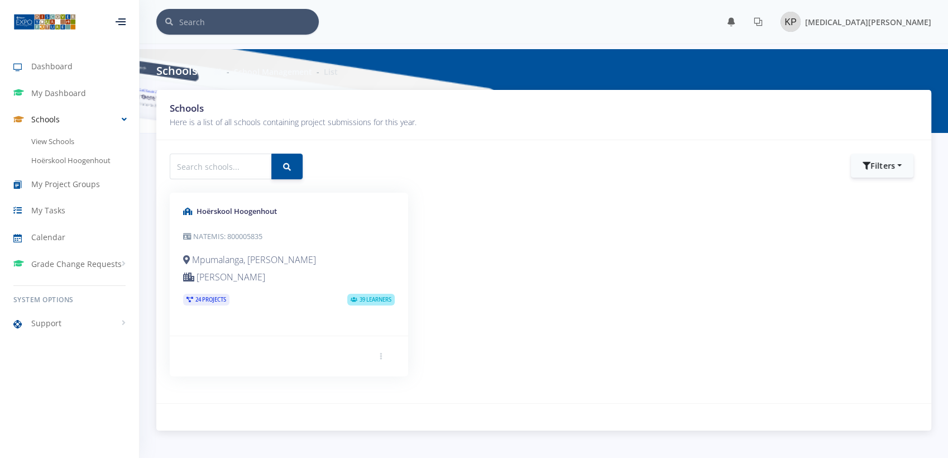
scroll to position [9, 9]
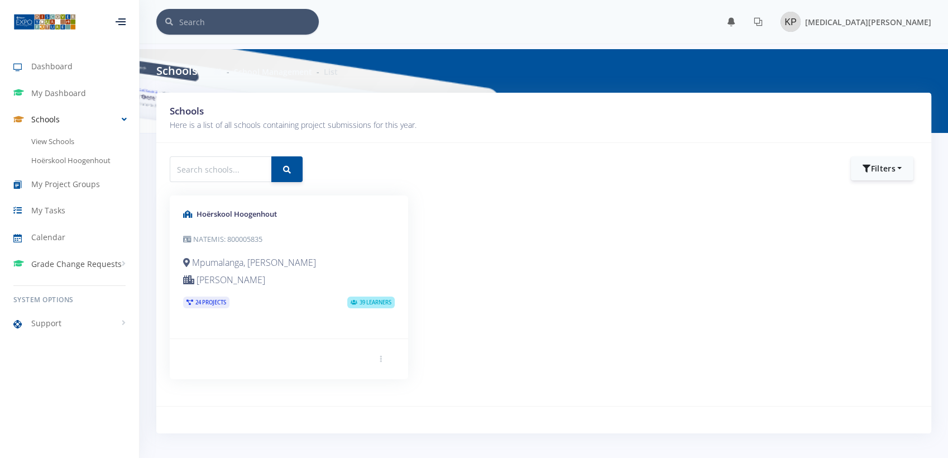
click at [64, 272] on link "Grade Change Requests" at bounding box center [69, 264] width 139 height 26
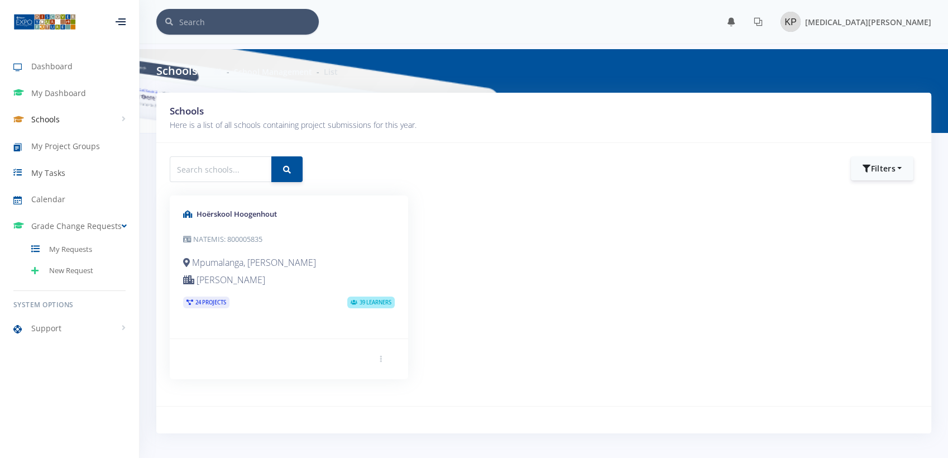
click at [71, 179] on link "My Tasks" at bounding box center [69, 173] width 139 height 26
click at [77, 145] on span "My Project Groups" at bounding box center [65, 146] width 69 height 12
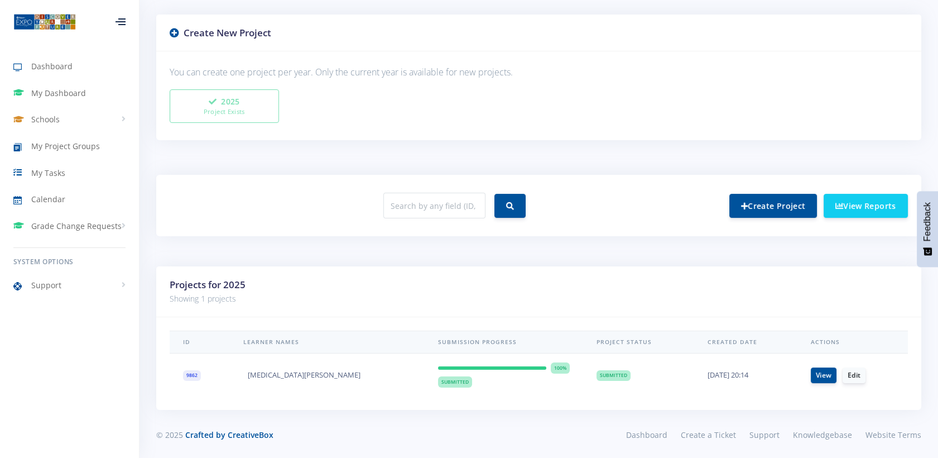
scroll to position [279, 0]
click at [811, 373] on link "View" at bounding box center [824, 374] width 26 height 16
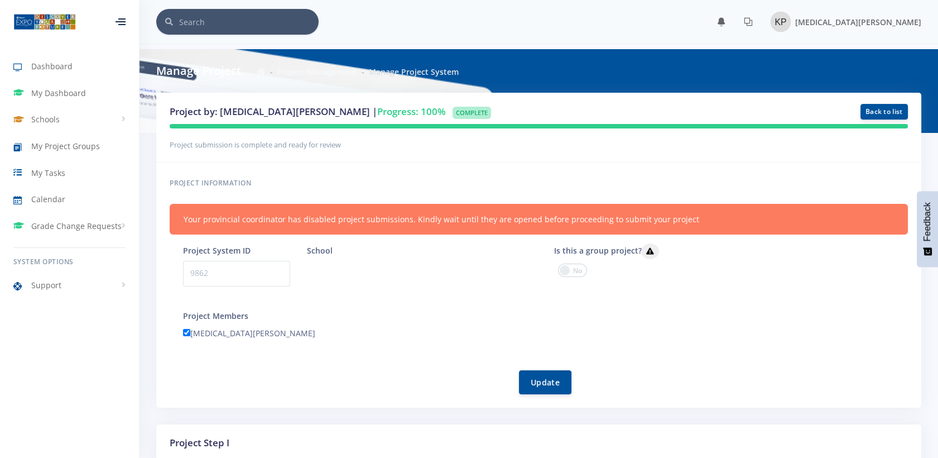
scroll to position [9, 9]
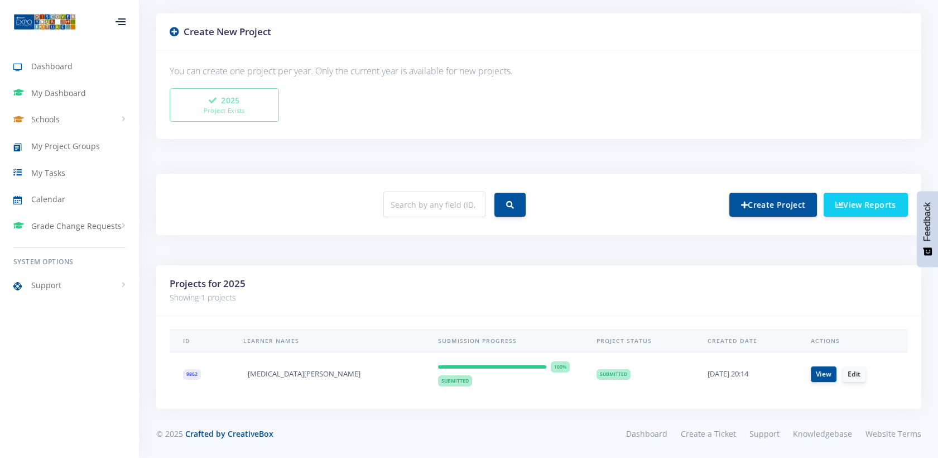
scroll to position [9, 9]
click at [846, 210] on link "View Reports" at bounding box center [866, 204] width 84 height 24
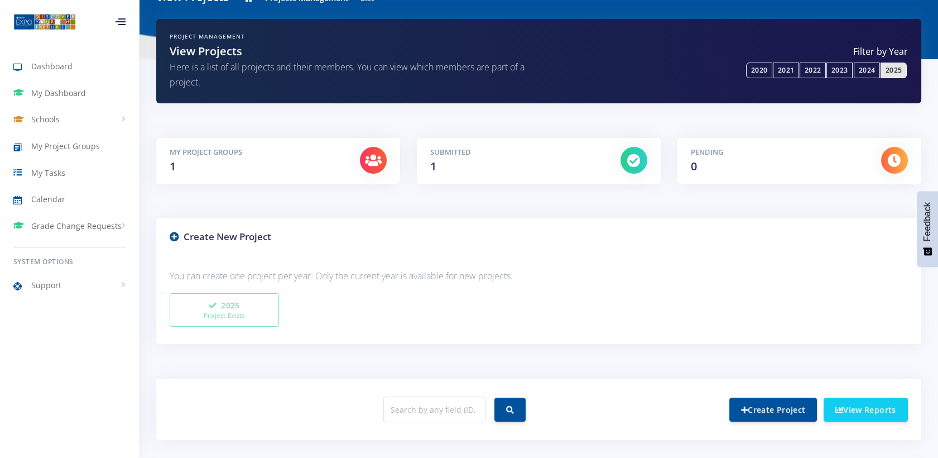
scroll to position [102, 0]
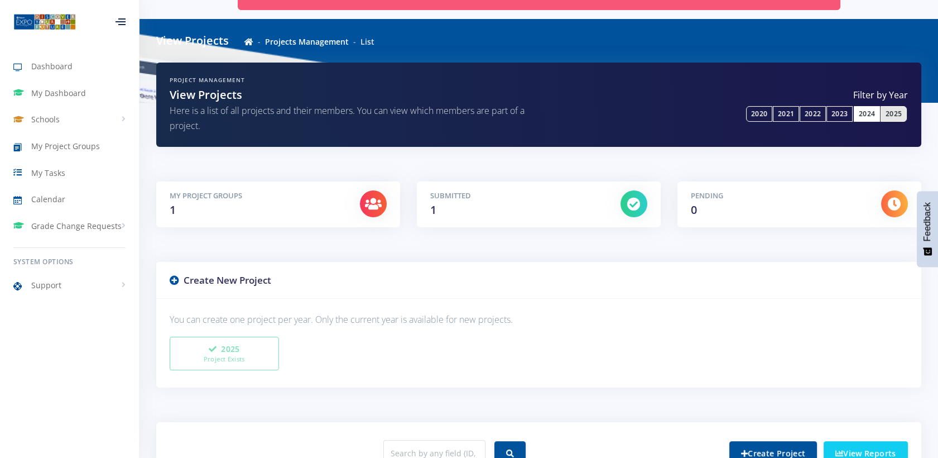
click at [865, 120] on link "2024" at bounding box center [867, 114] width 26 height 16
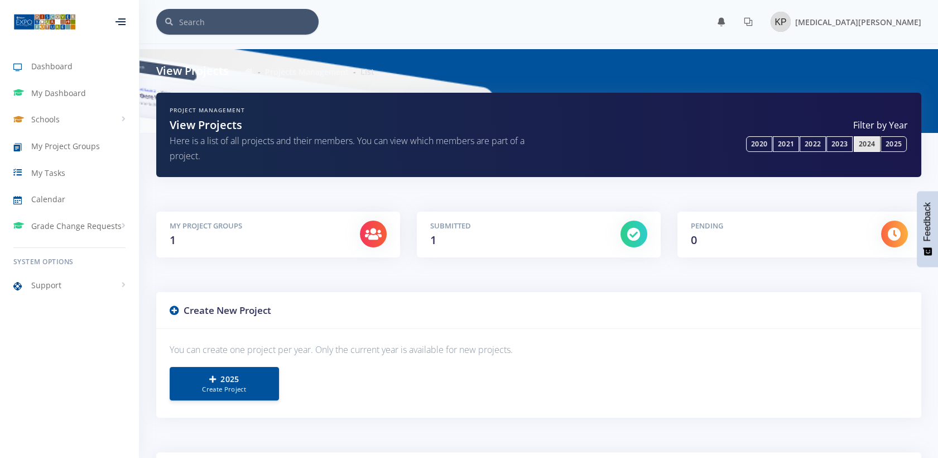
scroll to position [9, 9]
